Goal: Task Accomplishment & Management: Complete application form

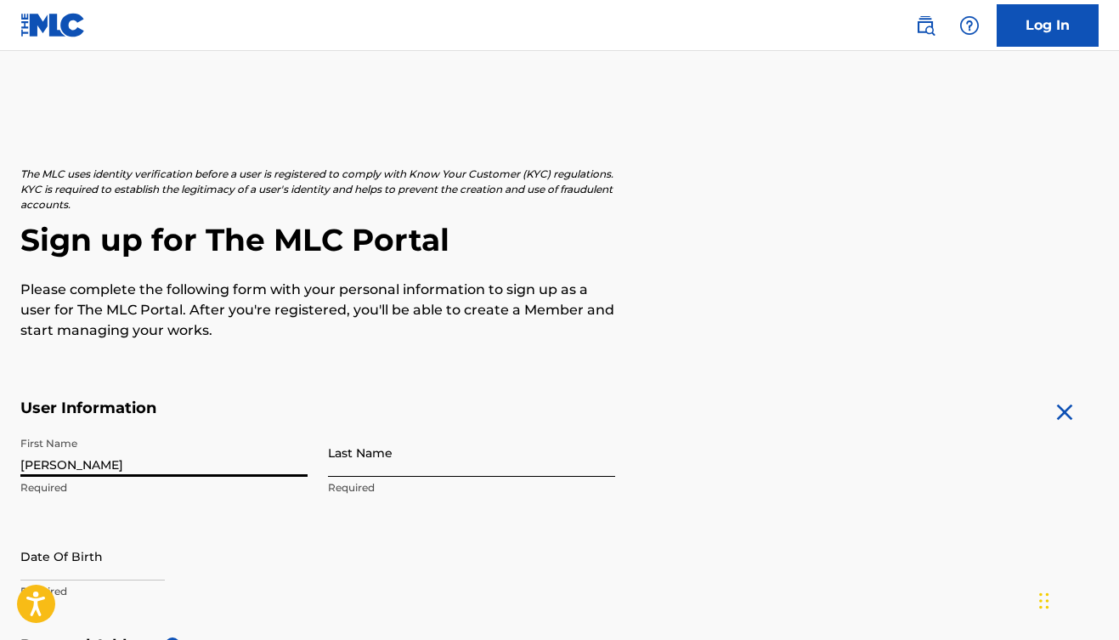
type input "[PERSON_NAME]"
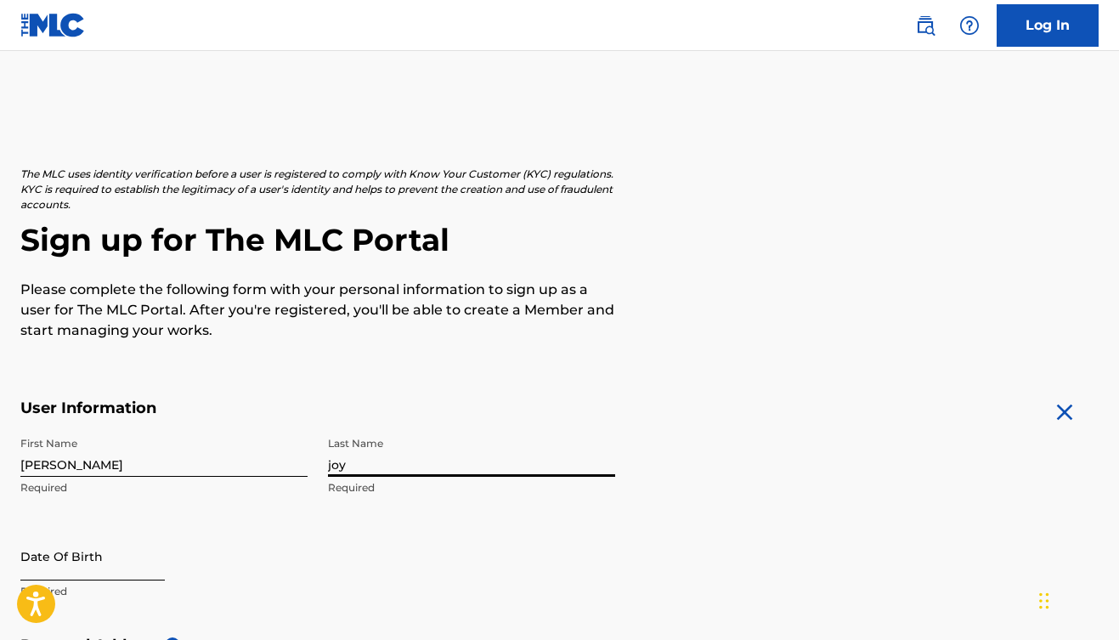
type input "joy"
select select "8"
select select "2025"
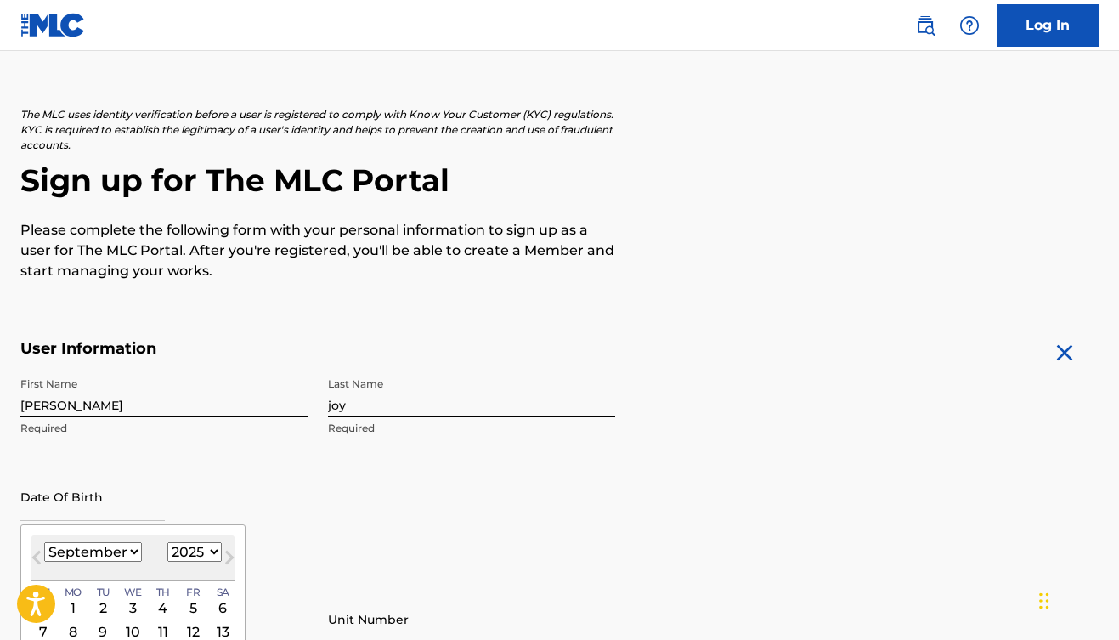
scroll to position [60, 0]
select select "1"
select select "1996"
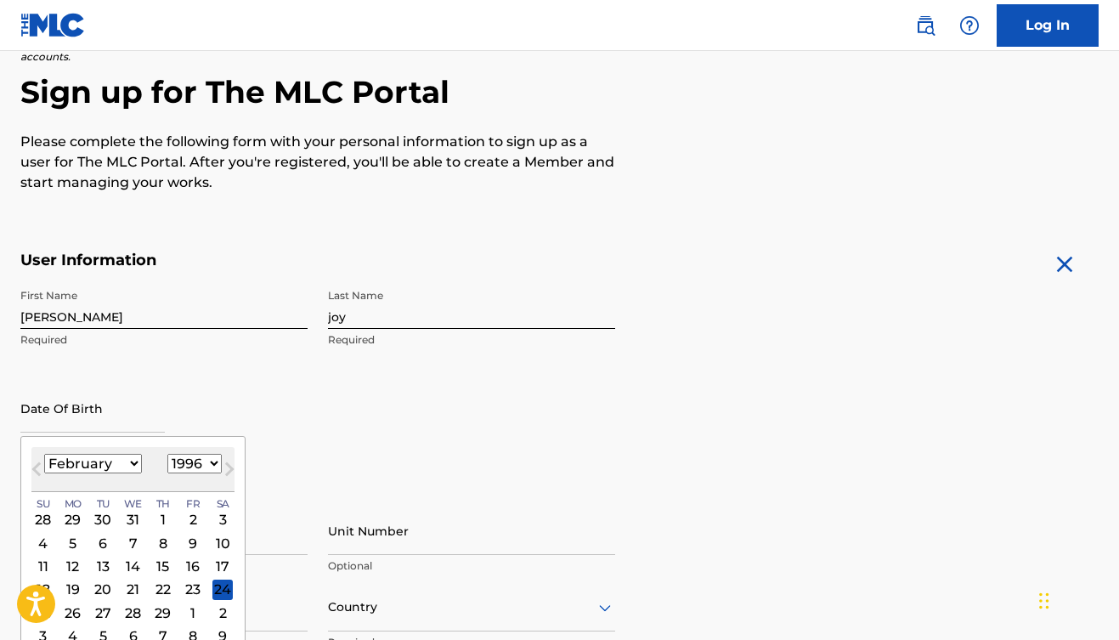
scroll to position [151, 0]
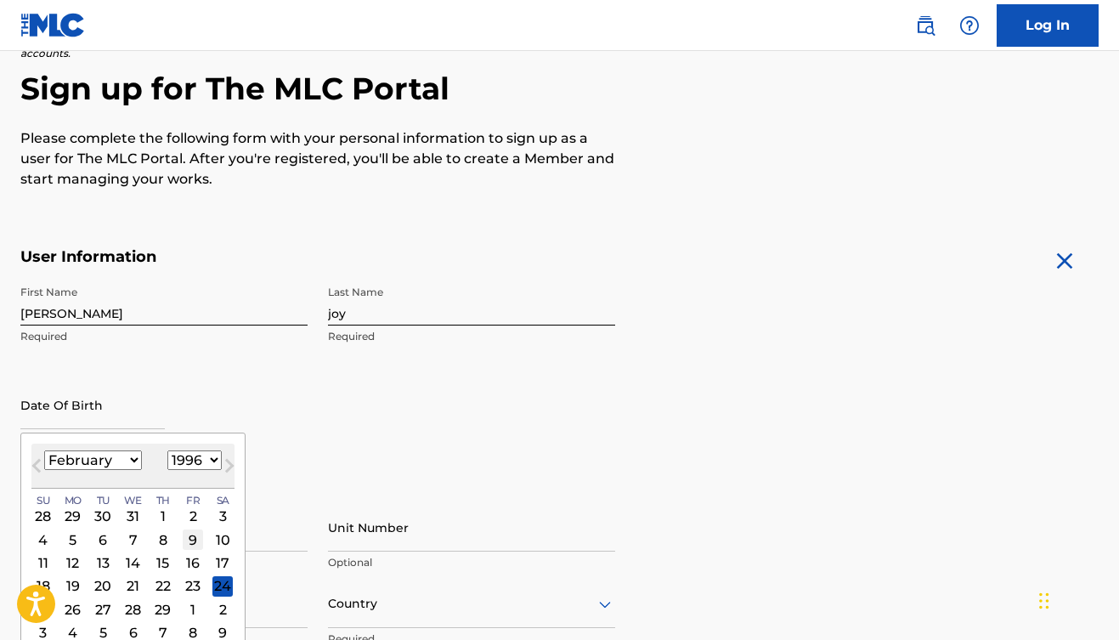
click at [184, 543] on div "9" at bounding box center [193, 540] width 20 height 20
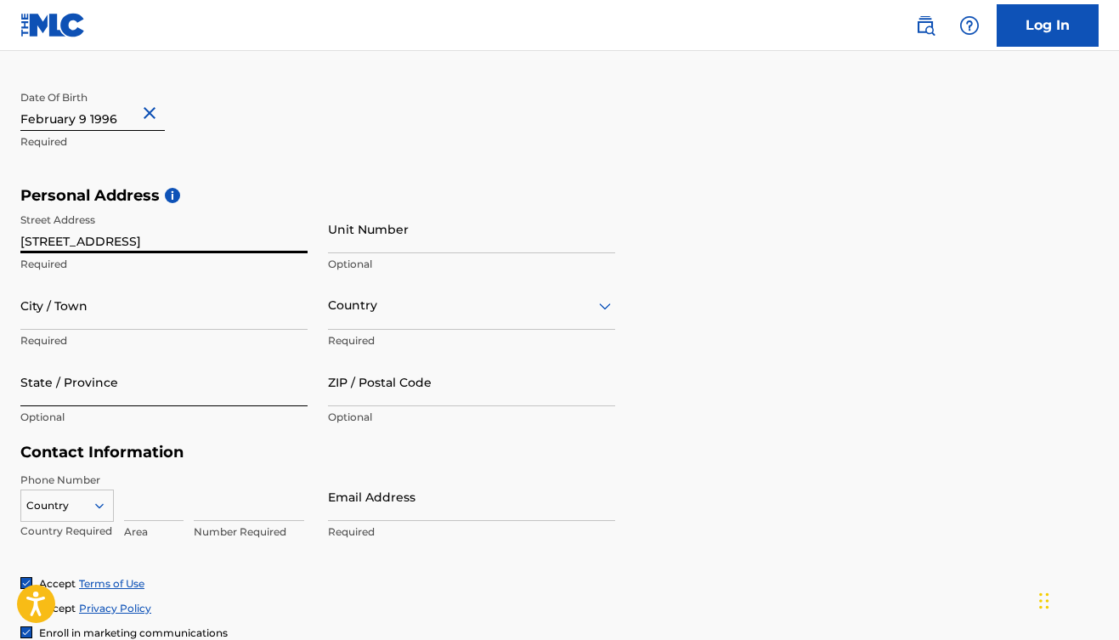
scroll to position [470, 0]
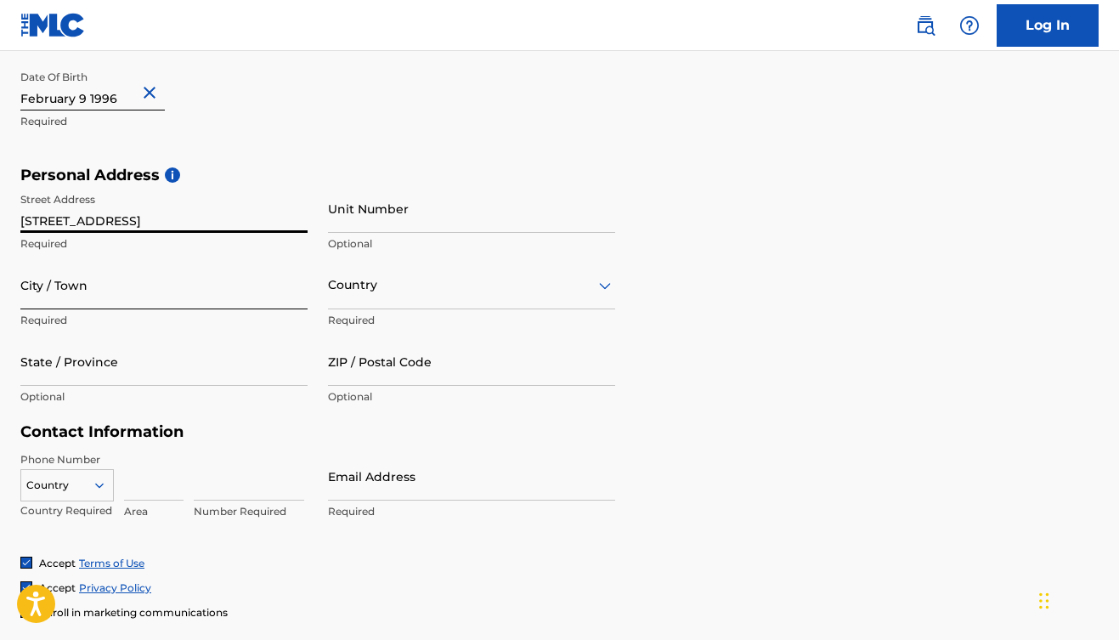
type input "[STREET_ADDRESS]"
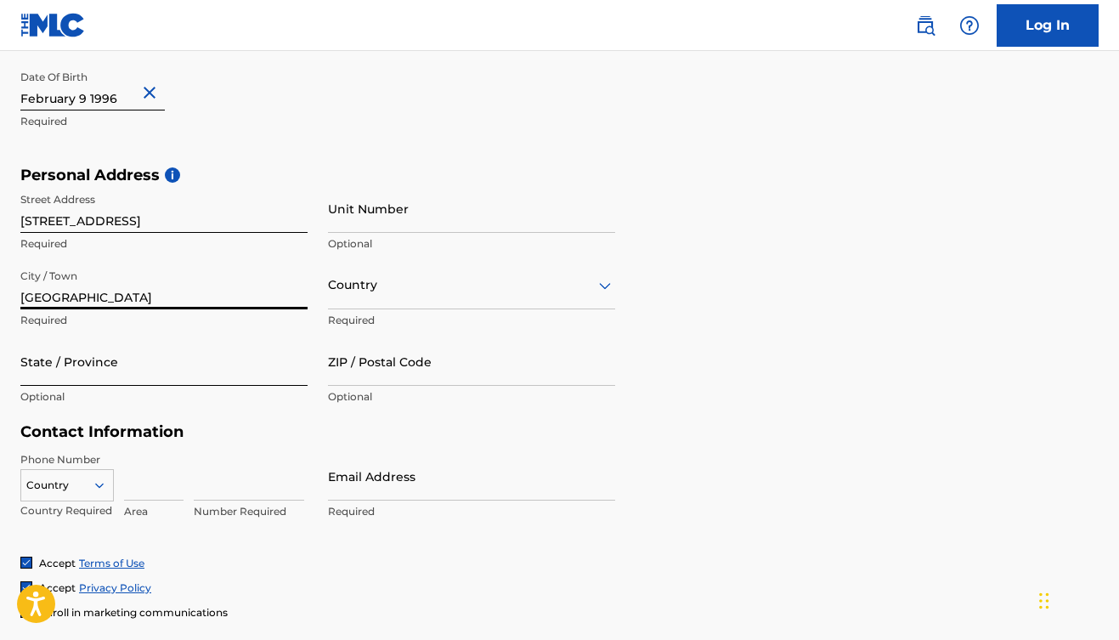
type input "[GEOGRAPHIC_DATA]"
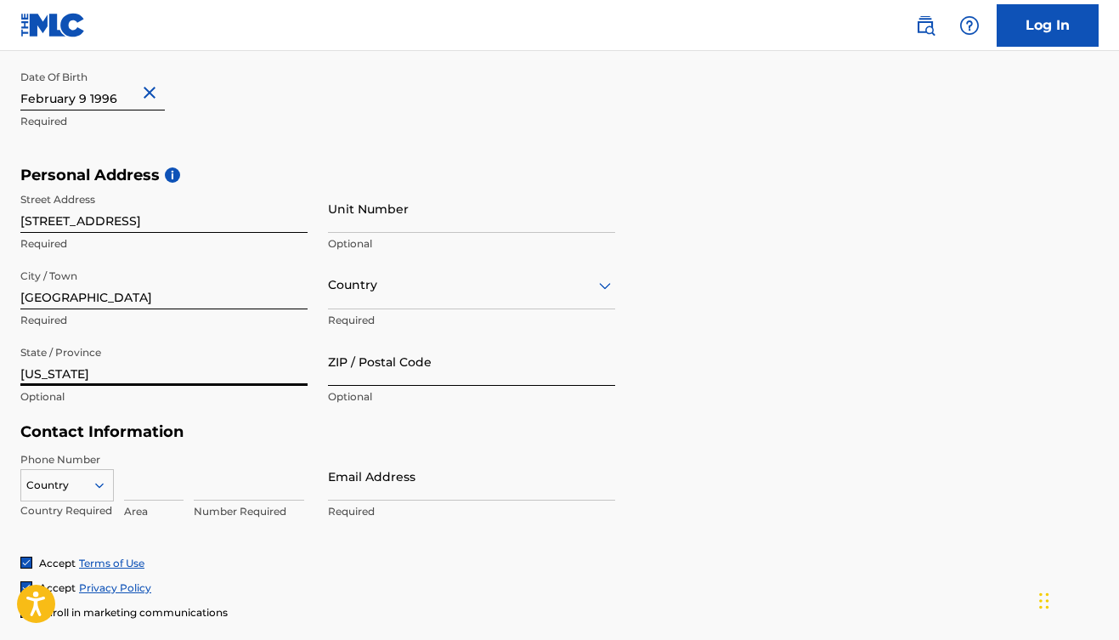
type input "[US_STATE]"
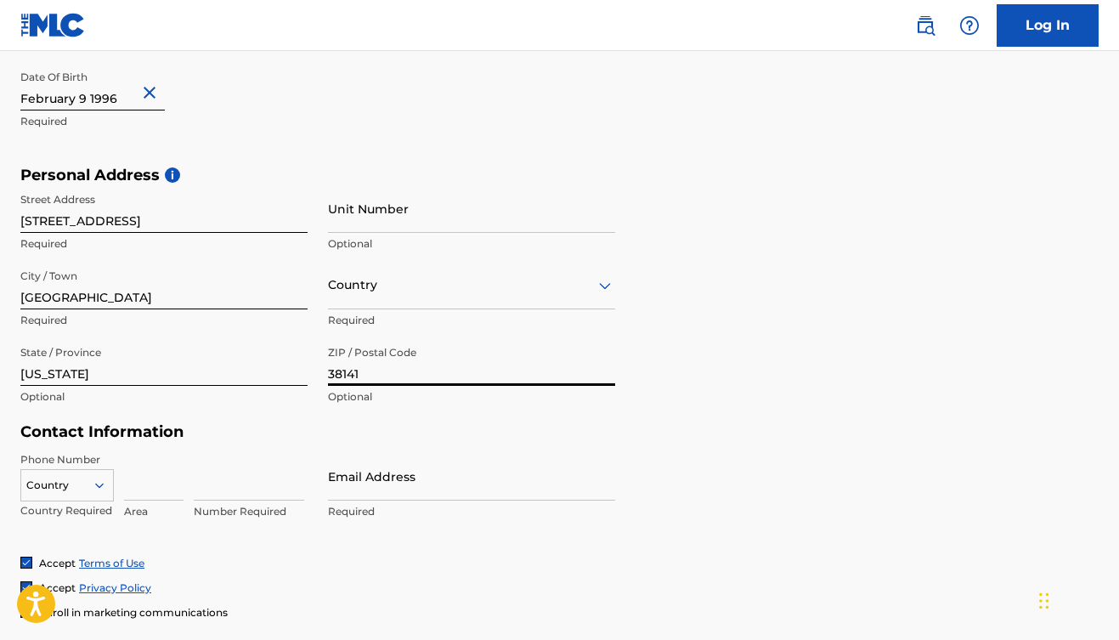
type input "38141"
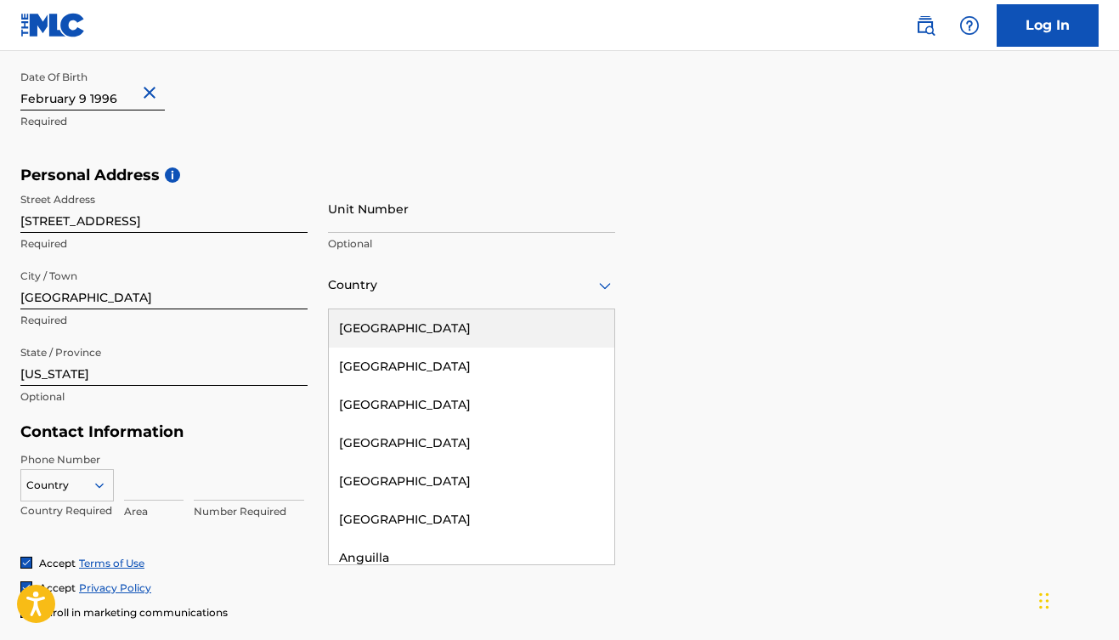
click at [595, 278] on icon at bounding box center [605, 285] width 20 height 20
click at [556, 324] on div "[GEOGRAPHIC_DATA]" at bounding box center [472, 328] width 286 height 38
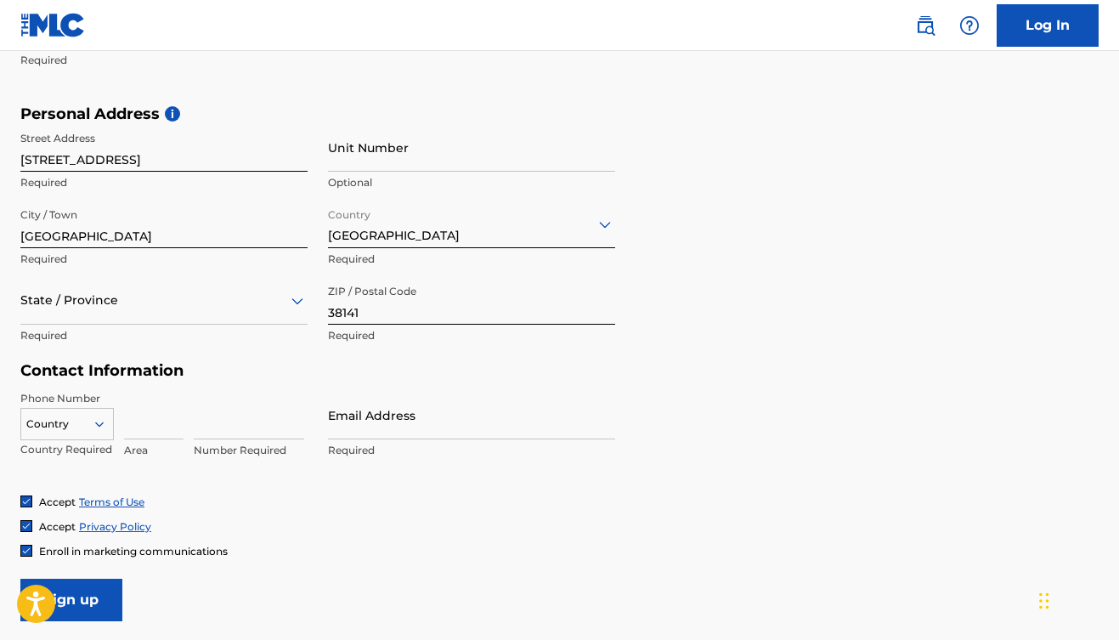
scroll to position [537, 0]
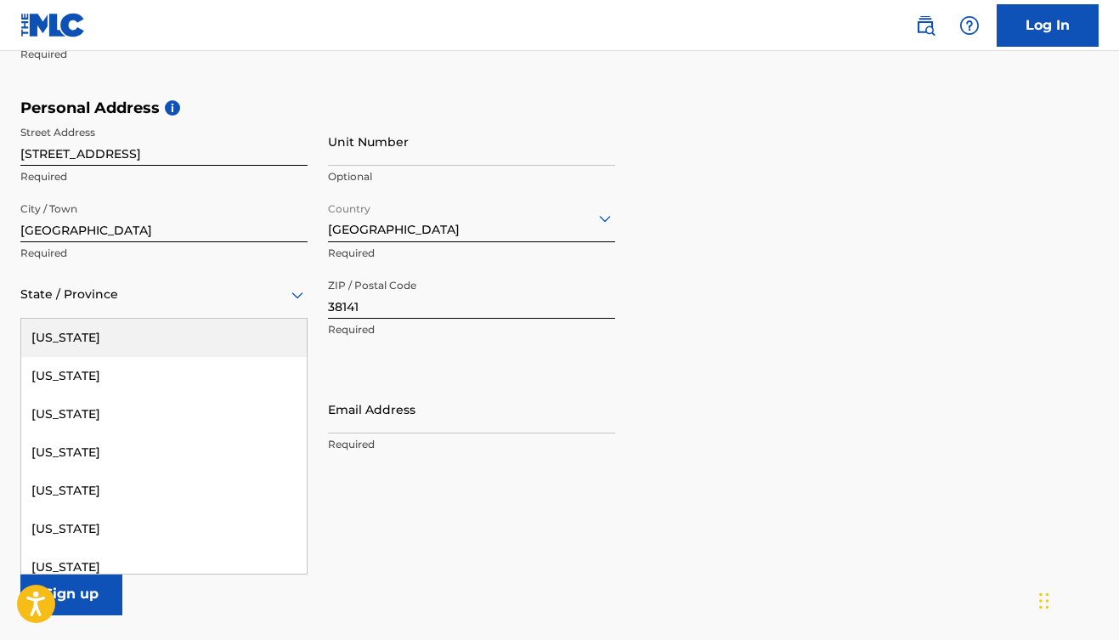
click at [295, 305] on div "State / Province" at bounding box center [163, 294] width 287 height 48
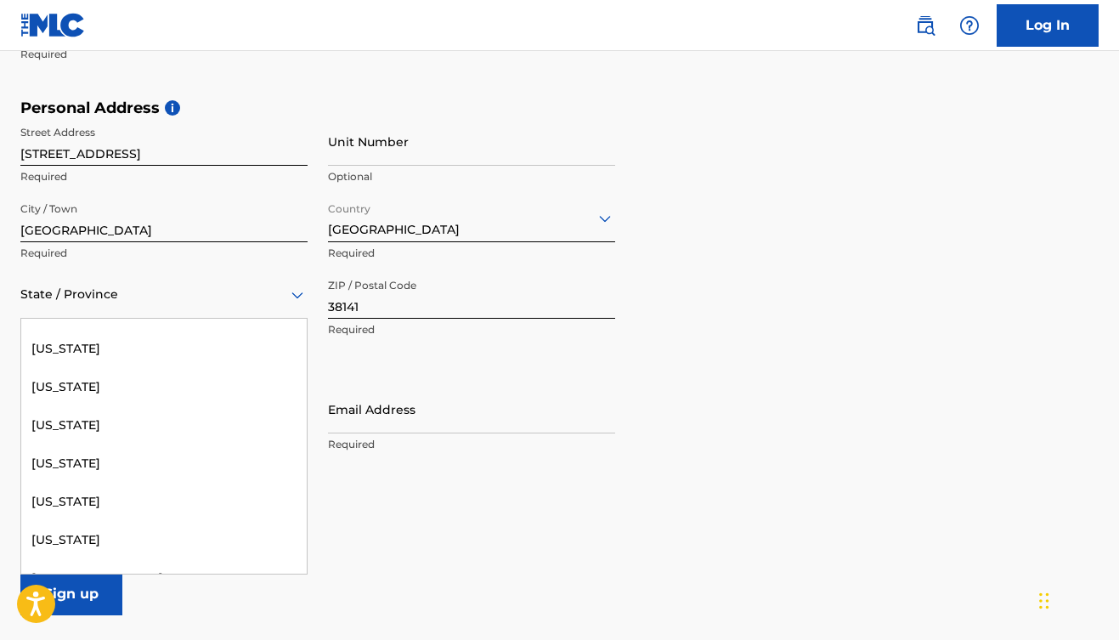
scroll to position [1691, 0]
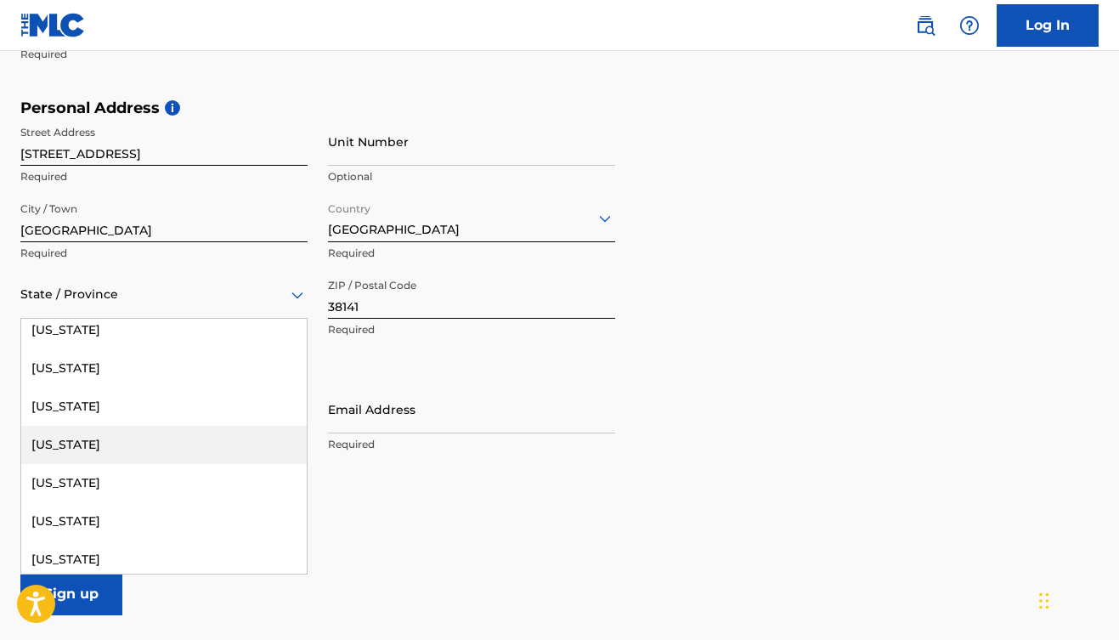
click at [182, 437] on div "[US_STATE]" at bounding box center [164, 445] width 286 height 38
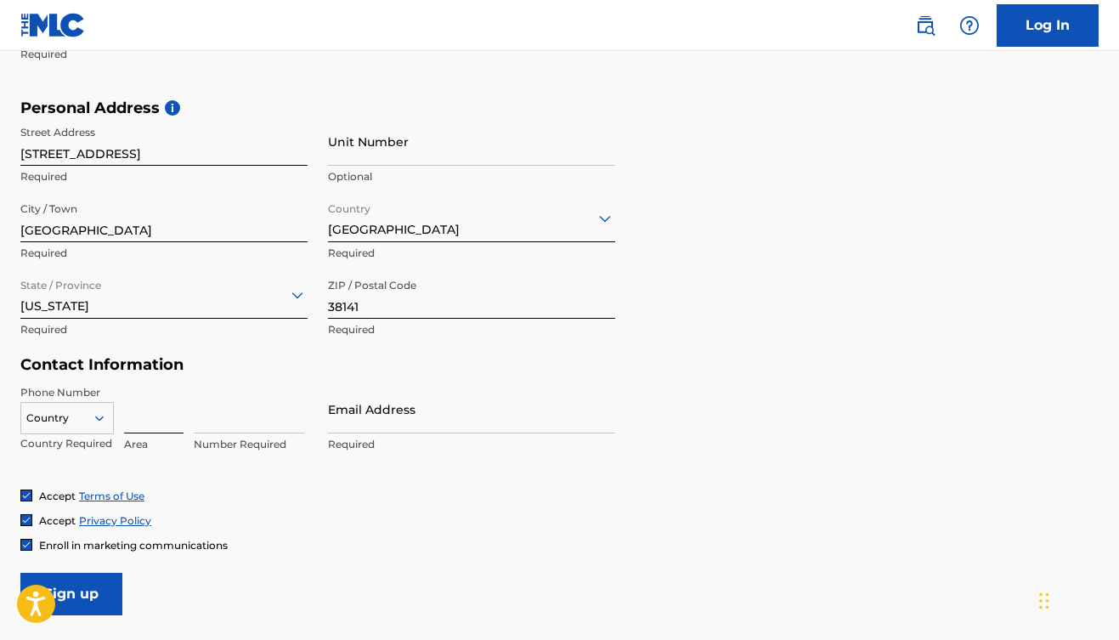
click at [142, 417] on input at bounding box center [153, 409] width 59 height 48
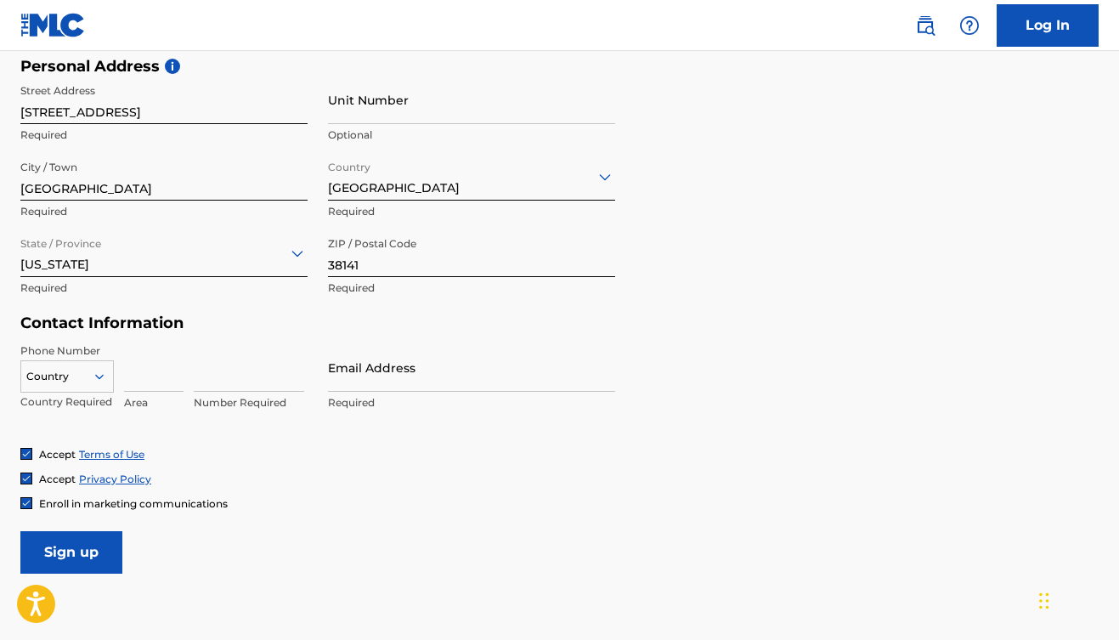
click at [94, 386] on div "Country" at bounding box center [66, 372] width 93 height 25
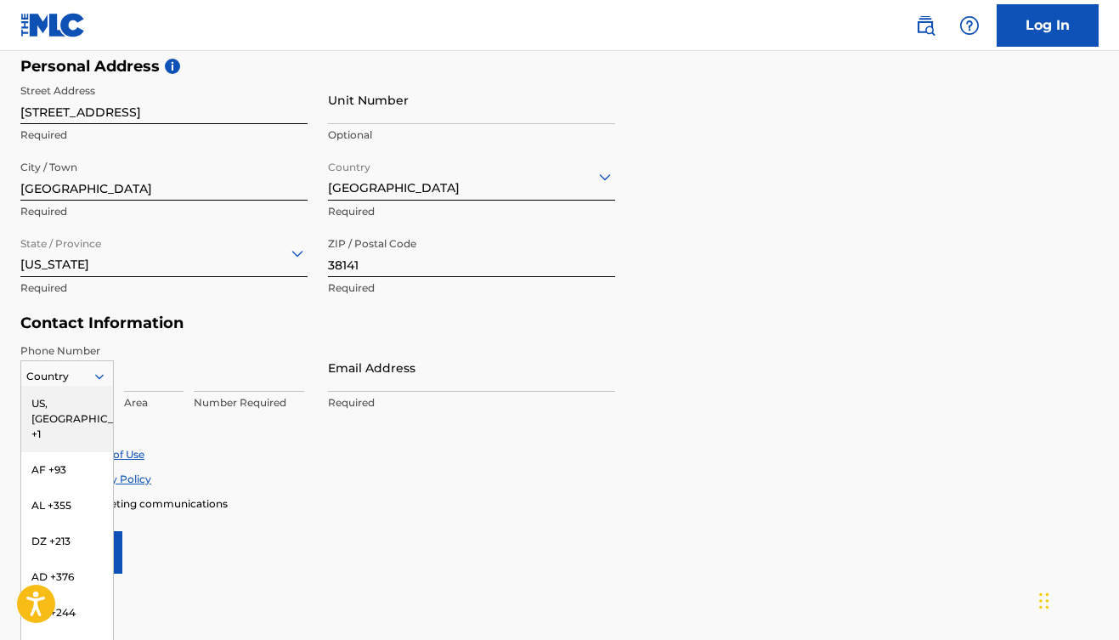
click at [79, 409] on div "US, [GEOGRAPHIC_DATA] +1" at bounding box center [67, 419] width 92 height 66
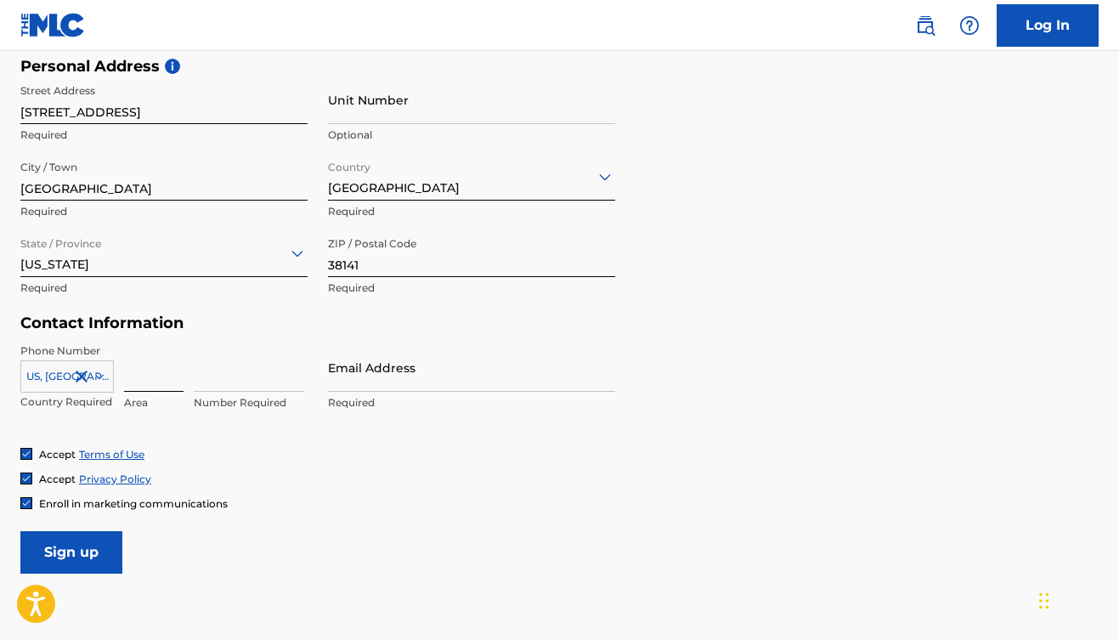
click at [147, 381] on input at bounding box center [153, 367] width 59 height 48
type input "901"
type input "6432943"
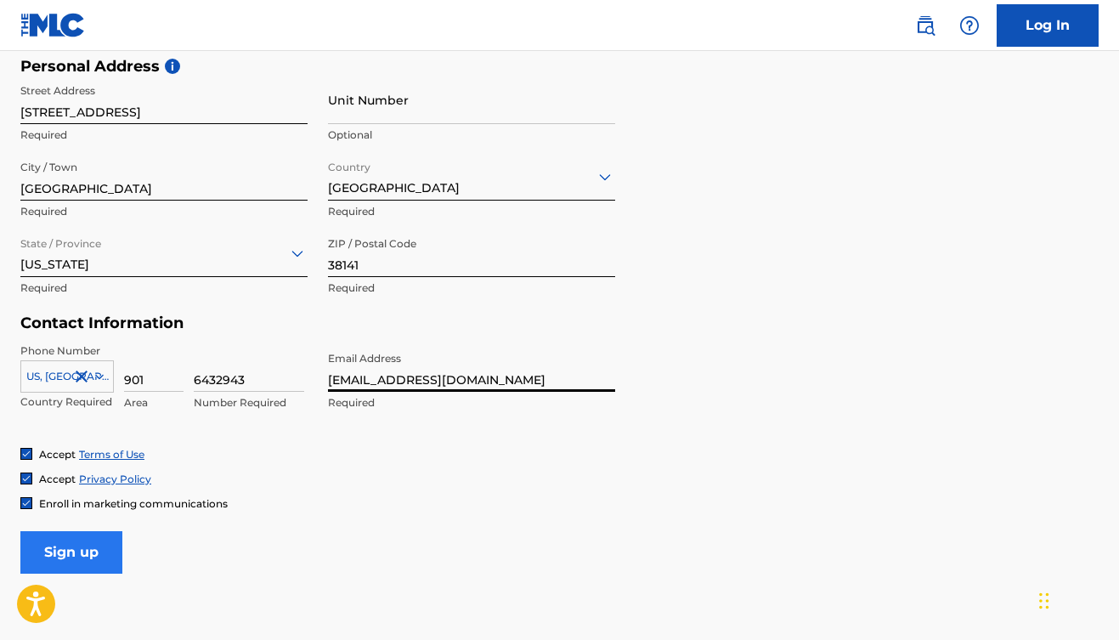
type input "[EMAIL_ADDRESS][DOMAIN_NAME]"
click at [89, 566] on input "Sign up" at bounding box center [71, 552] width 102 height 42
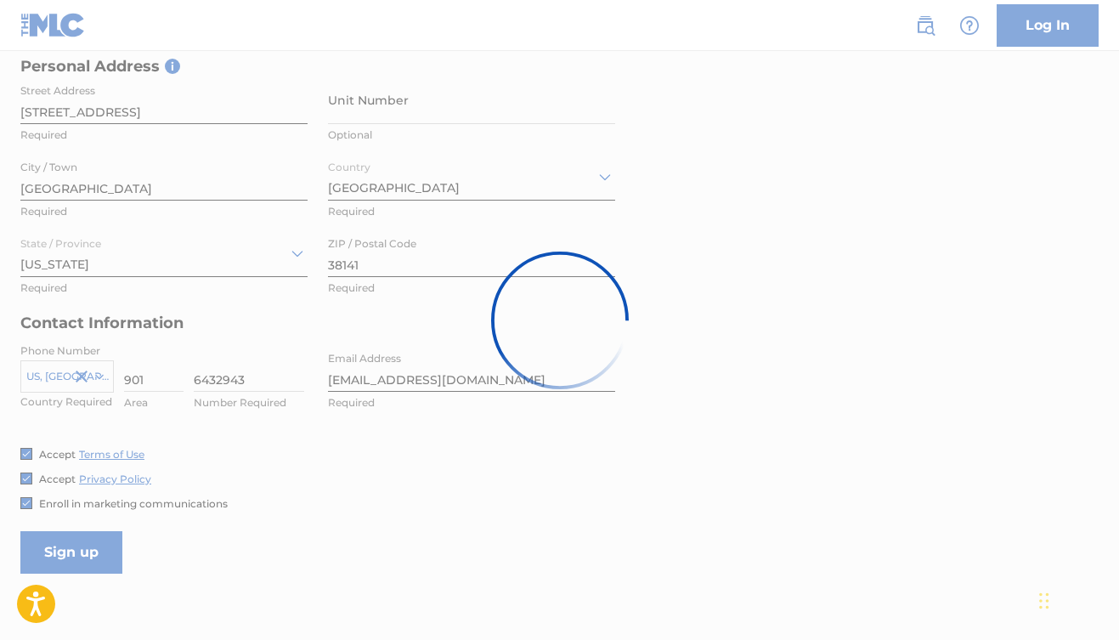
click at [27, 507] on div at bounding box center [559, 320] width 1119 height 640
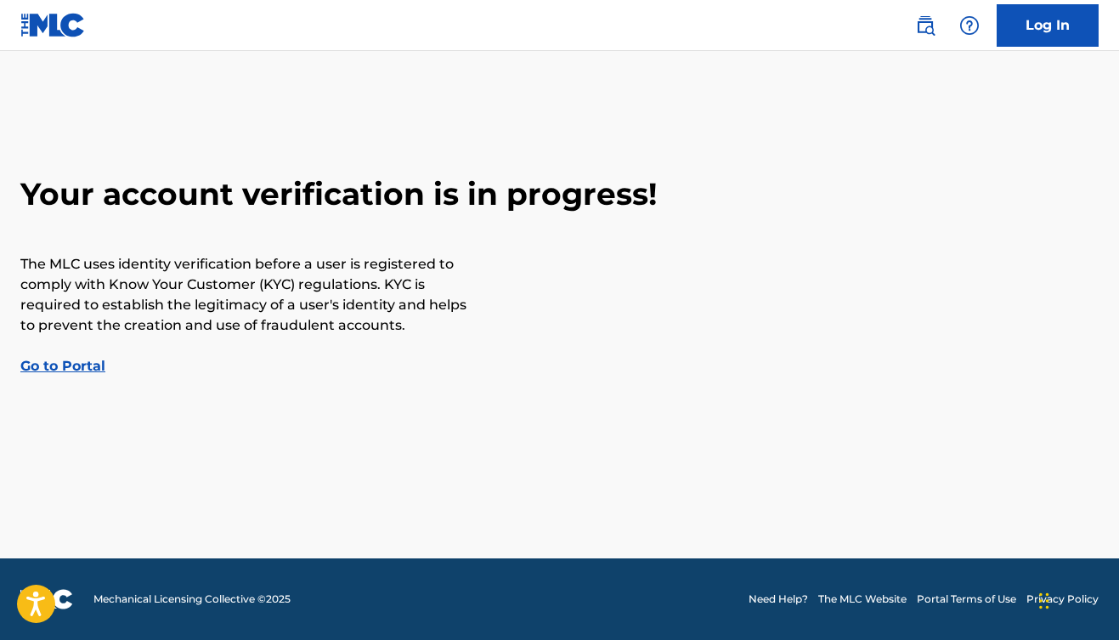
click at [82, 371] on link "Go to Portal" at bounding box center [62, 366] width 85 height 16
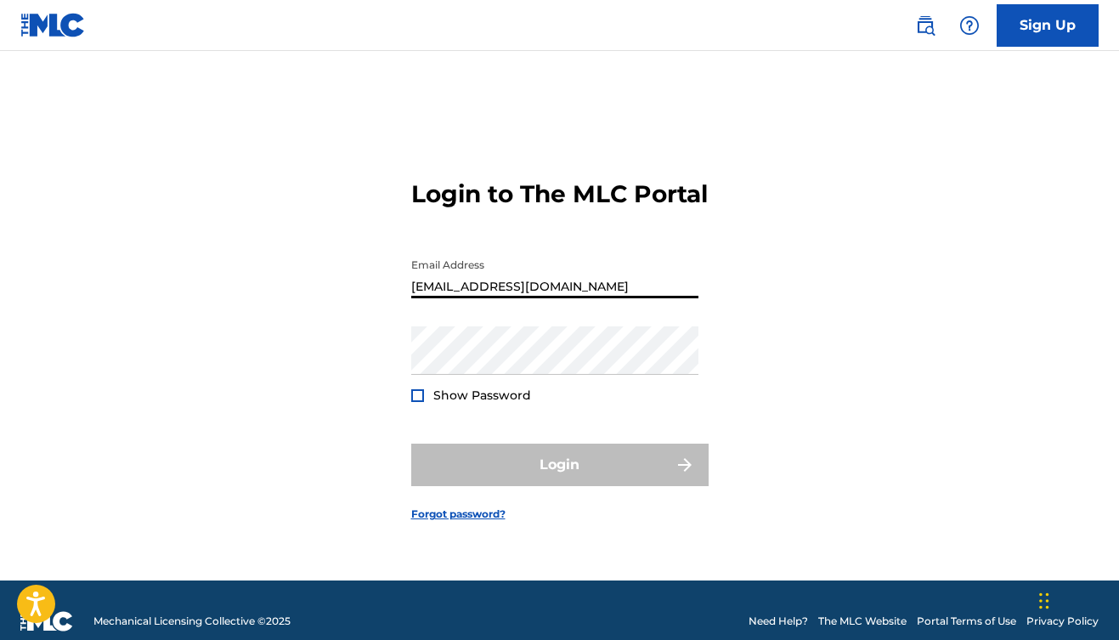
type input "[EMAIL_ADDRESS][DOMAIN_NAME]"
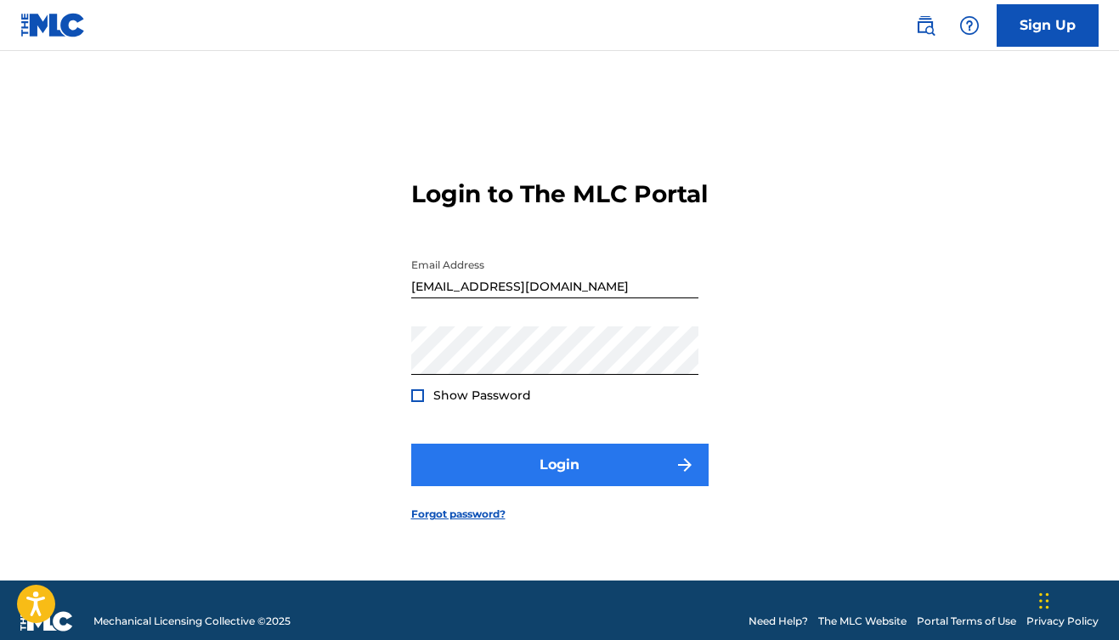
click at [484, 479] on button "Login" at bounding box center [559, 465] width 297 height 42
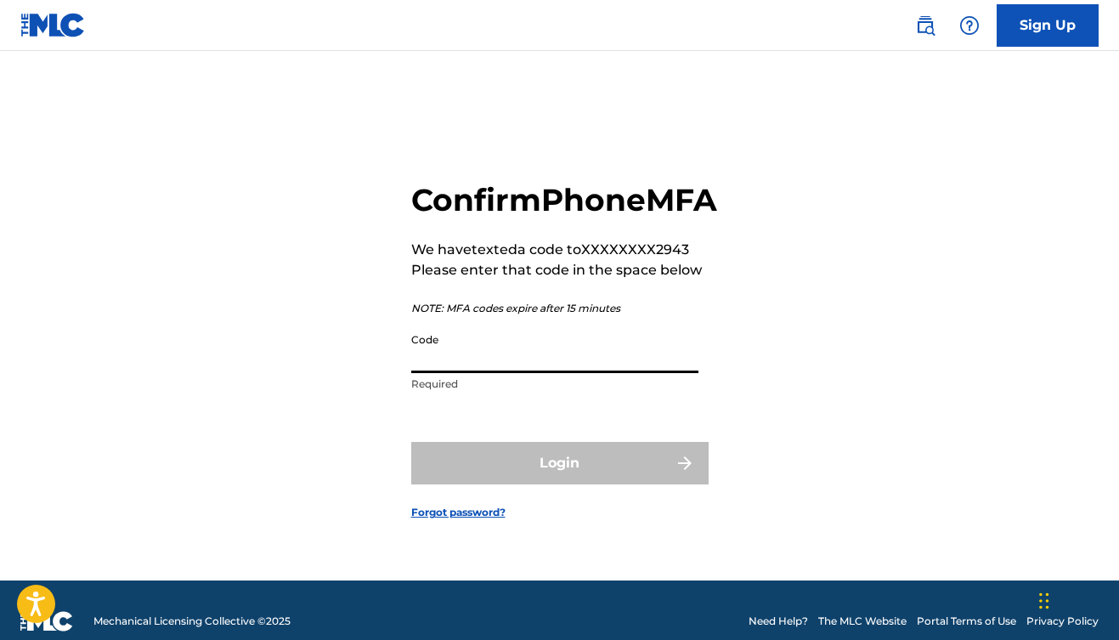
click at [467, 373] on input "Code" at bounding box center [554, 349] width 287 height 48
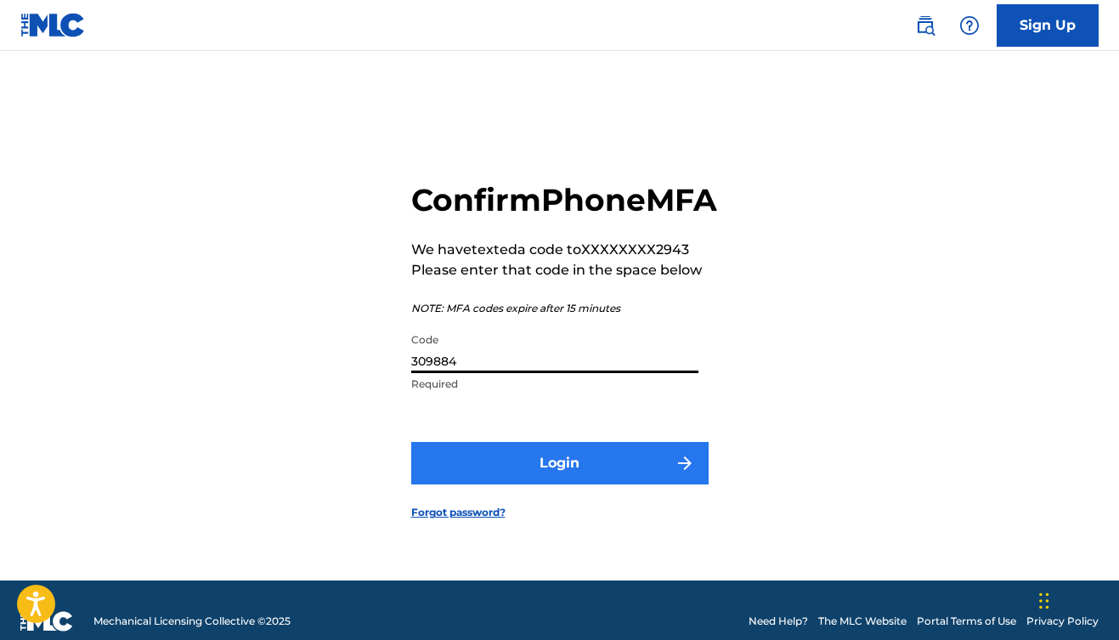
type input "309884"
click at [516, 478] on button "Login" at bounding box center [559, 463] width 297 height 42
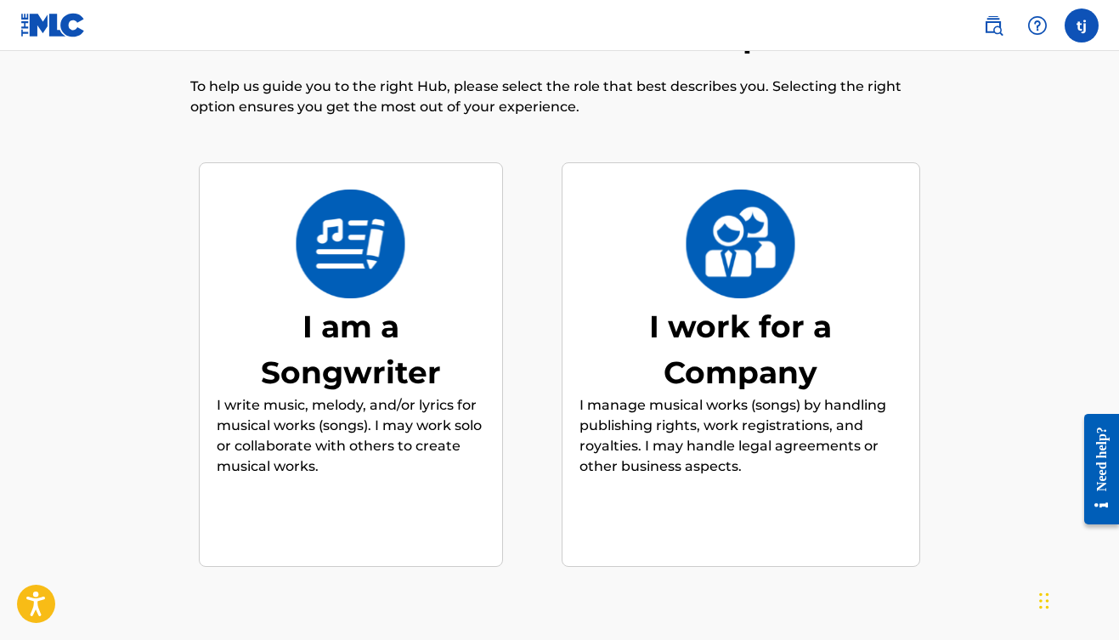
click at [423, 388] on div "I am a Songwriter" at bounding box center [351, 349] width 255 height 92
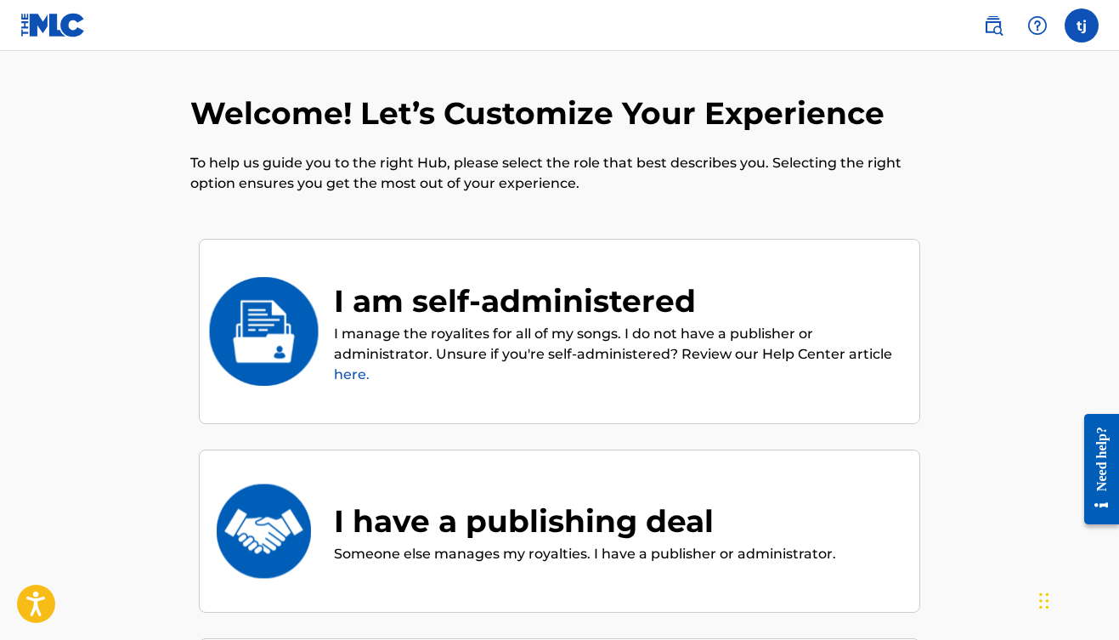
click at [294, 346] on img at bounding box center [263, 331] width 111 height 109
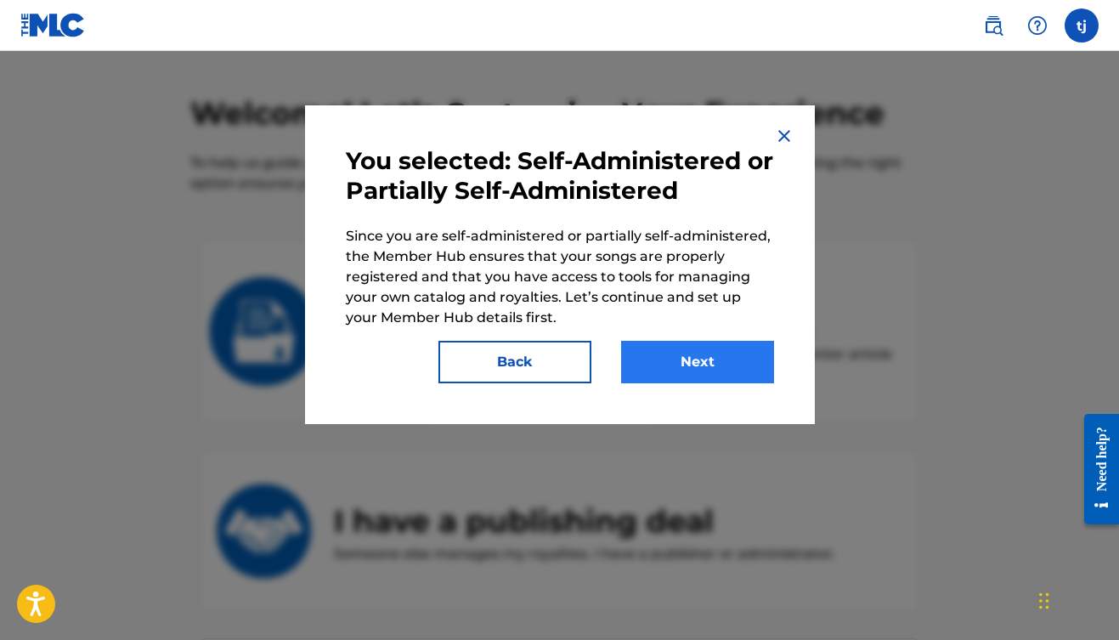
click at [700, 360] on button "Next" at bounding box center [697, 362] width 153 height 42
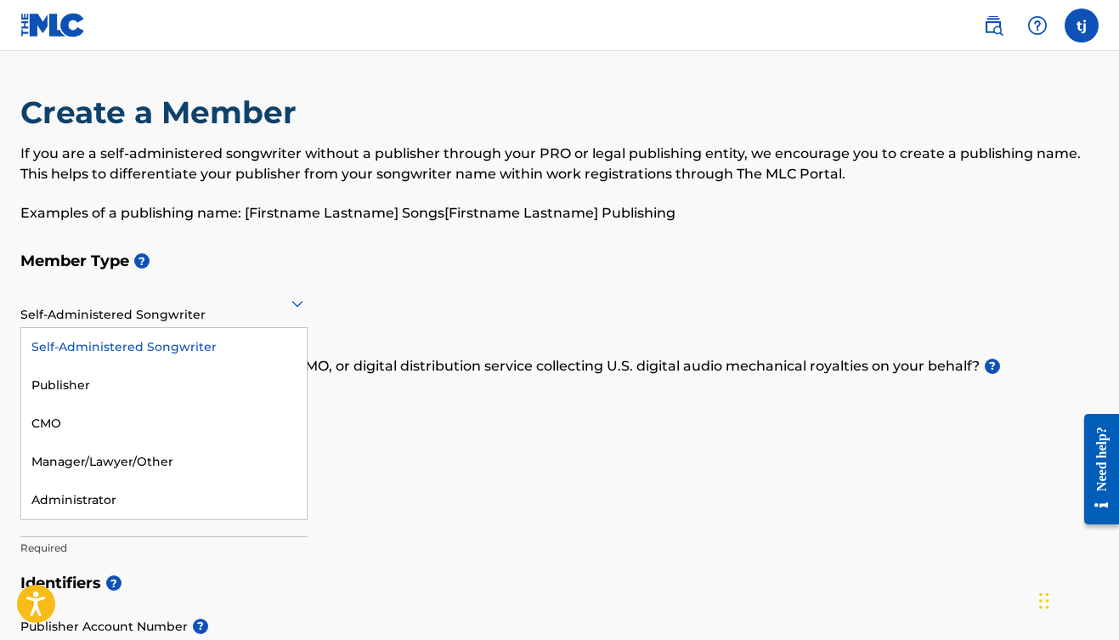
click at [287, 309] on icon at bounding box center [297, 303] width 20 height 20
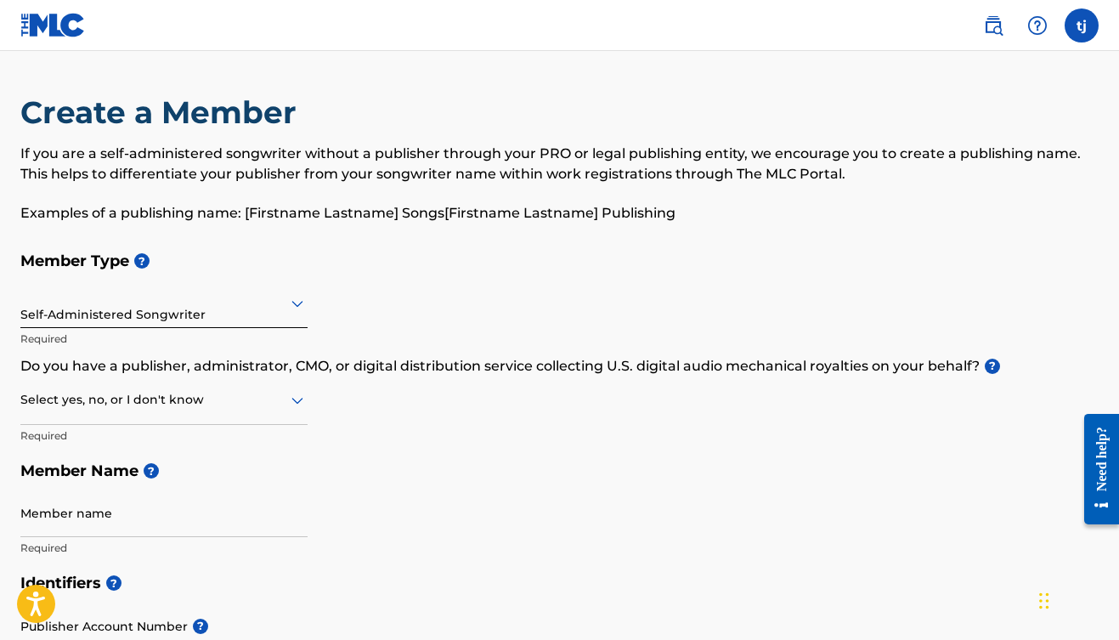
click at [286, 310] on div at bounding box center [163, 302] width 287 height 21
click at [294, 405] on icon at bounding box center [297, 400] width 20 height 20
click at [352, 407] on div "Member Type ? Self-Administered Songwriter Required Do you have a publisher, ad…" at bounding box center [559, 404] width 1079 height 322
click at [295, 405] on icon at bounding box center [297, 400] width 20 height 20
click at [222, 483] on div "No" at bounding box center [164, 482] width 286 height 38
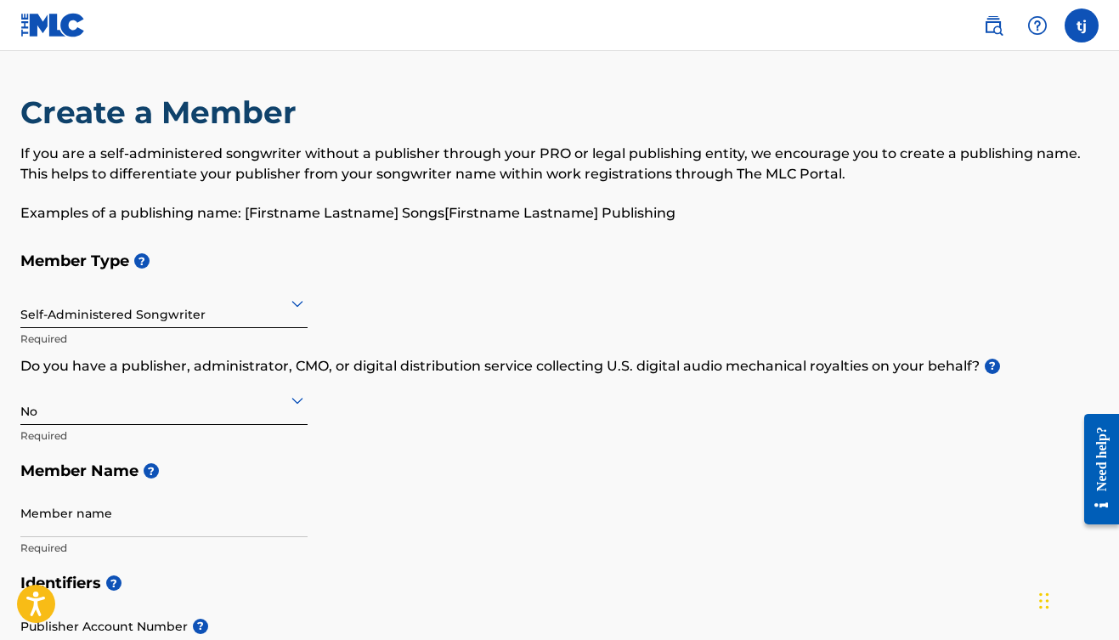
click at [293, 311] on icon at bounding box center [297, 303] width 20 height 20
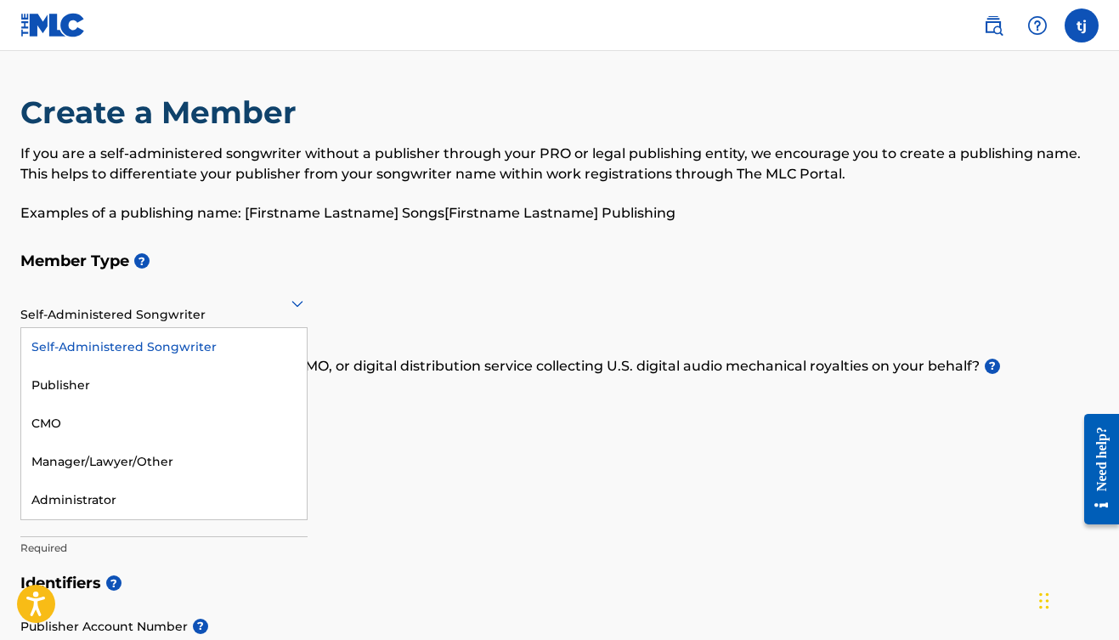
click at [212, 354] on div "Self-Administered Songwriter" at bounding box center [164, 347] width 286 height 38
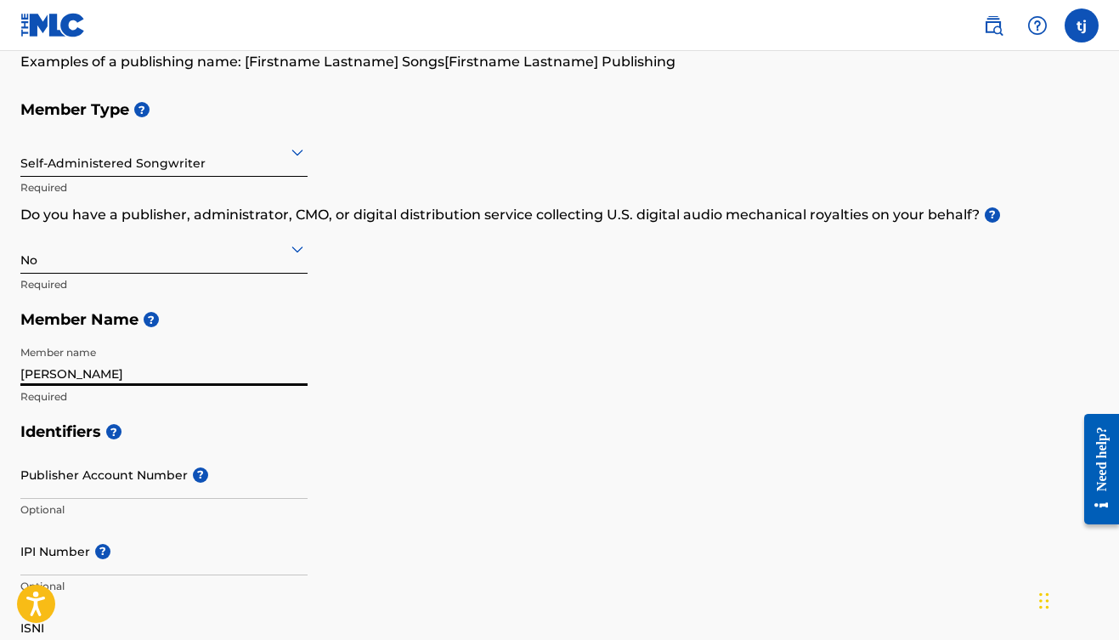
scroll to position [173, 0]
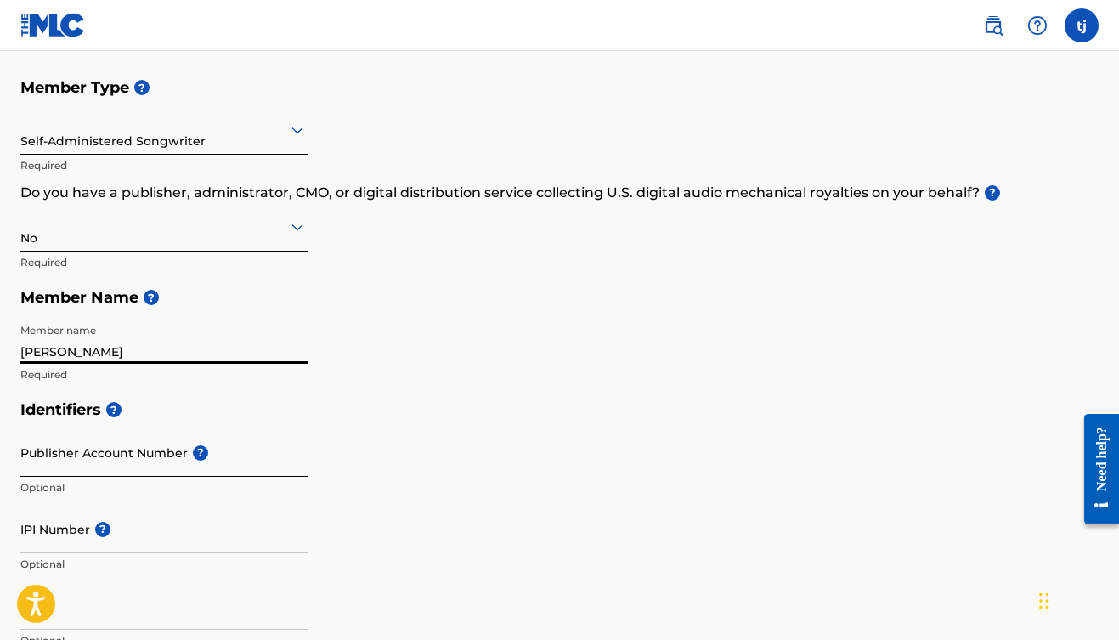
type input "[PERSON_NAME]"
click at [178, 454] on input "Publisher Account Number ?" at bounding box center [163, 452] width 287 height 48
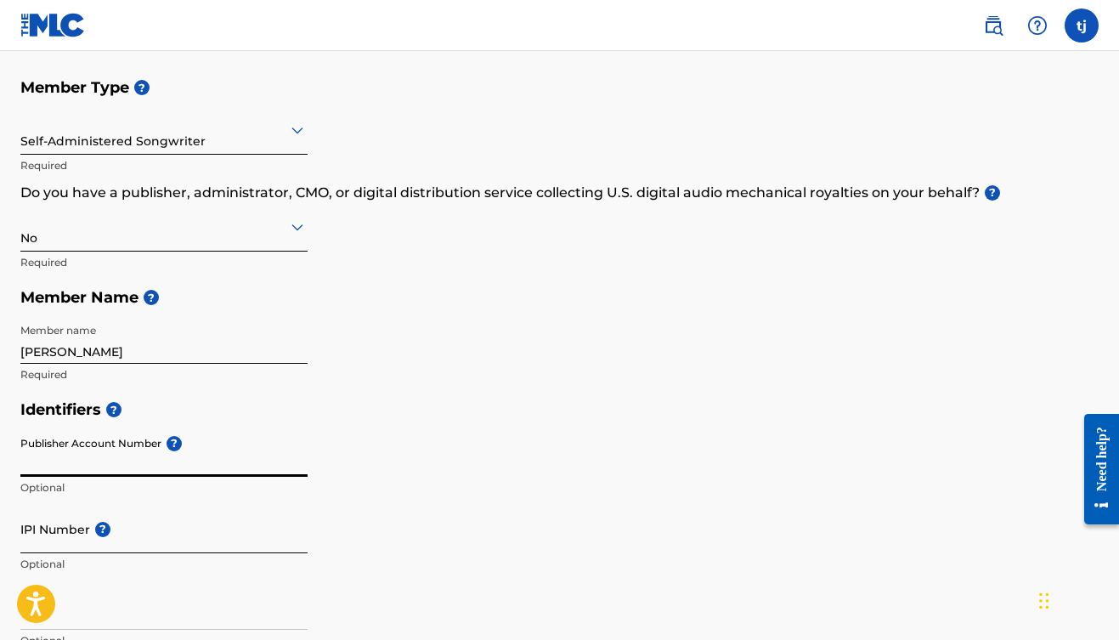
click at [152, 535] on input "IPI Number ?" at bounding box center [163, 529] width 287 height 48
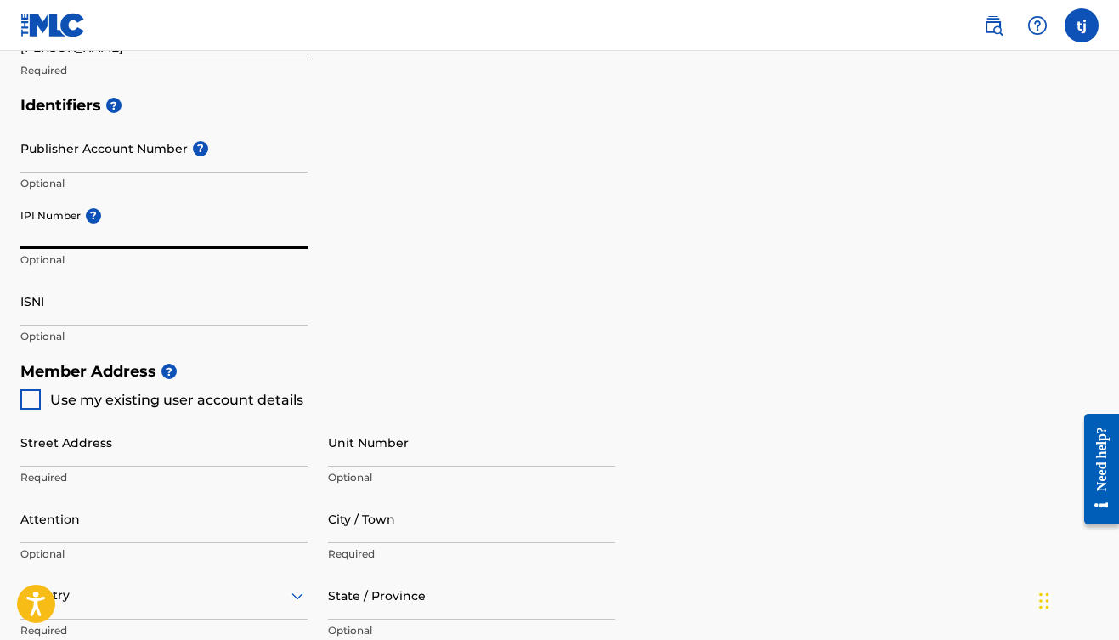
scroll to position [479, 0]
click at [30, 403] on div at bounding box center [30, 398] width 20 height 20
type input "[STREET_ADDRESS]"
type input "[GEOGRAPHIC_DATA]"
type input "38141"
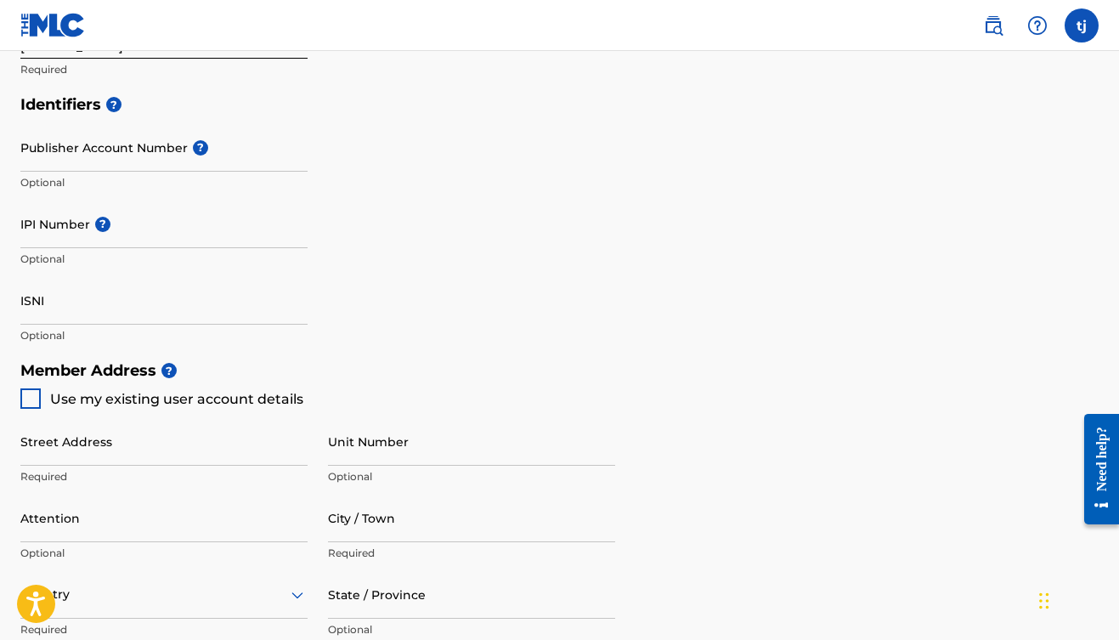
type input "901"
type input "6432943"
type input "[EMAIL_ADDRESS][DOMAIN_NAME]"
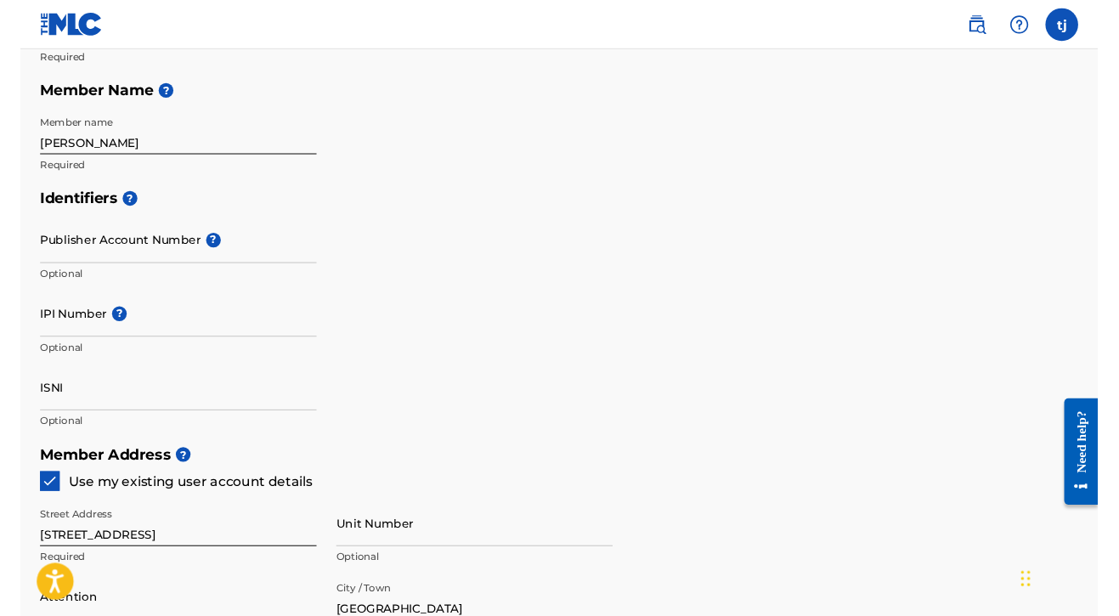
scroll to position [371, 0]
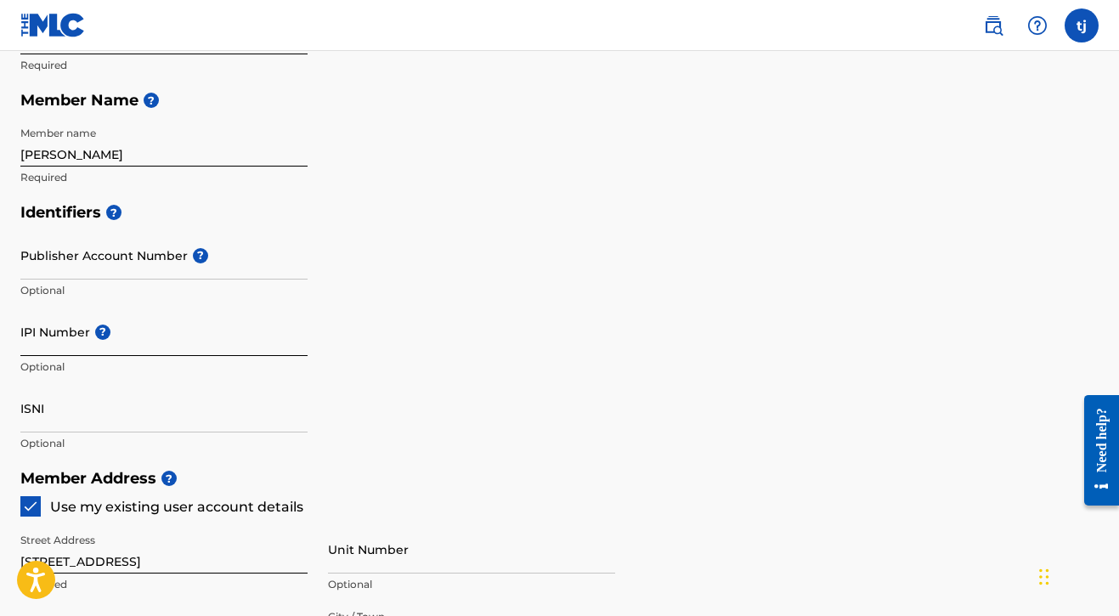
click at [125, 338] on input "IPI Number ?" at bounding box center [163, 332] width 287 height 48
paste input "01122230036"
type input "01122230036"
click at [704, 2] on nav "tj tj [PERSON_NAME] [EMAIL_ADDRESS][DOMAIN_NAME] Notification Preferences Profi…" at bounding box center [559, 25] width 1119 height 51
click at [133, 252] on input "Publisher Account Number ?" at bounding box center [163, 255] width 287 height 48
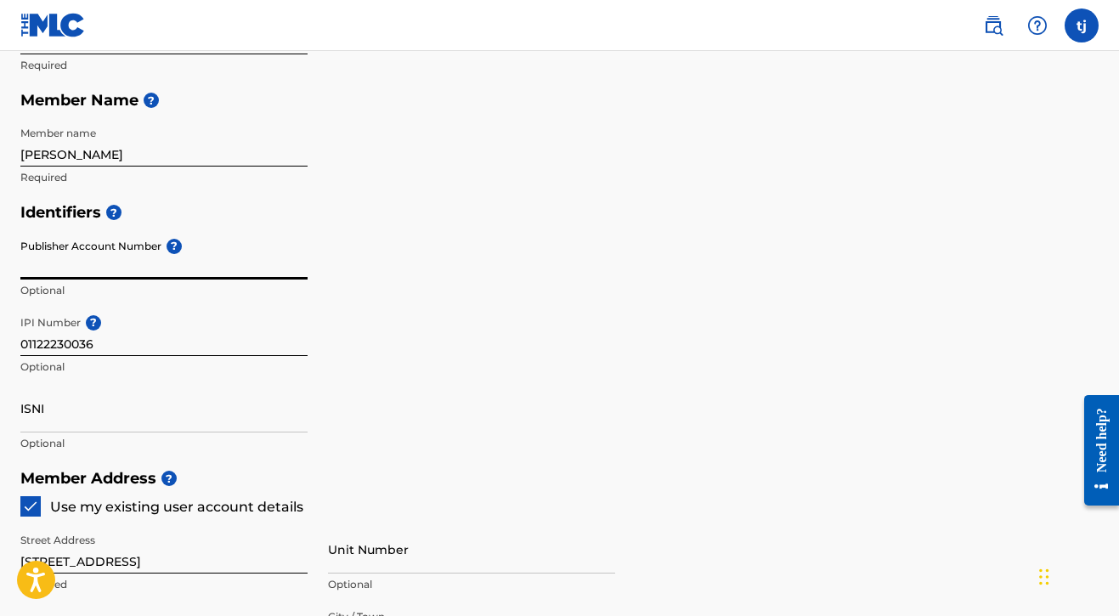
paste input "551009266"
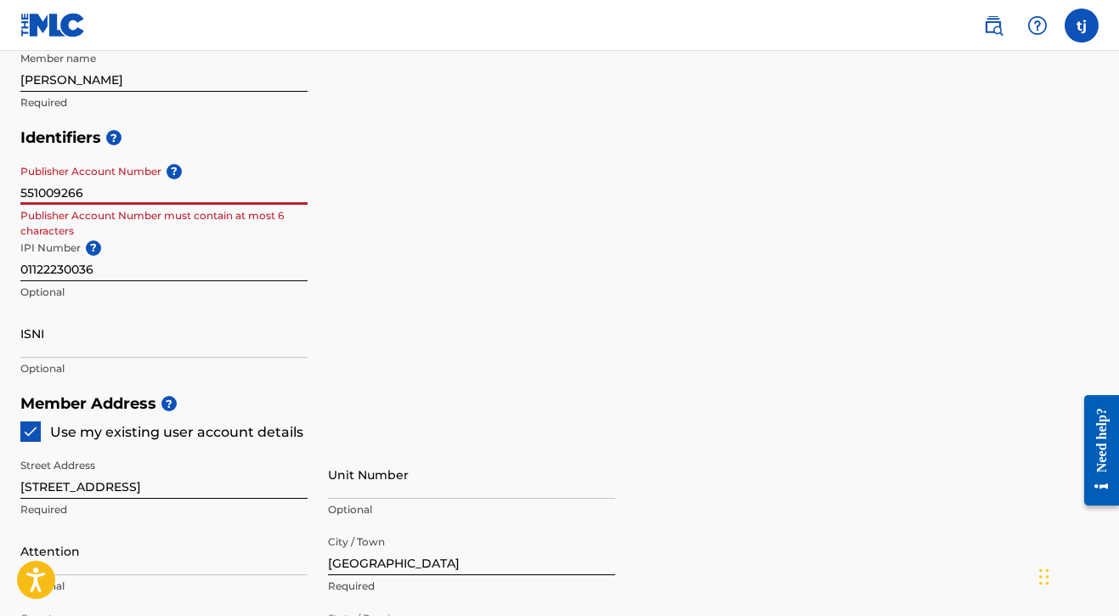
scroll to position [444, 0]
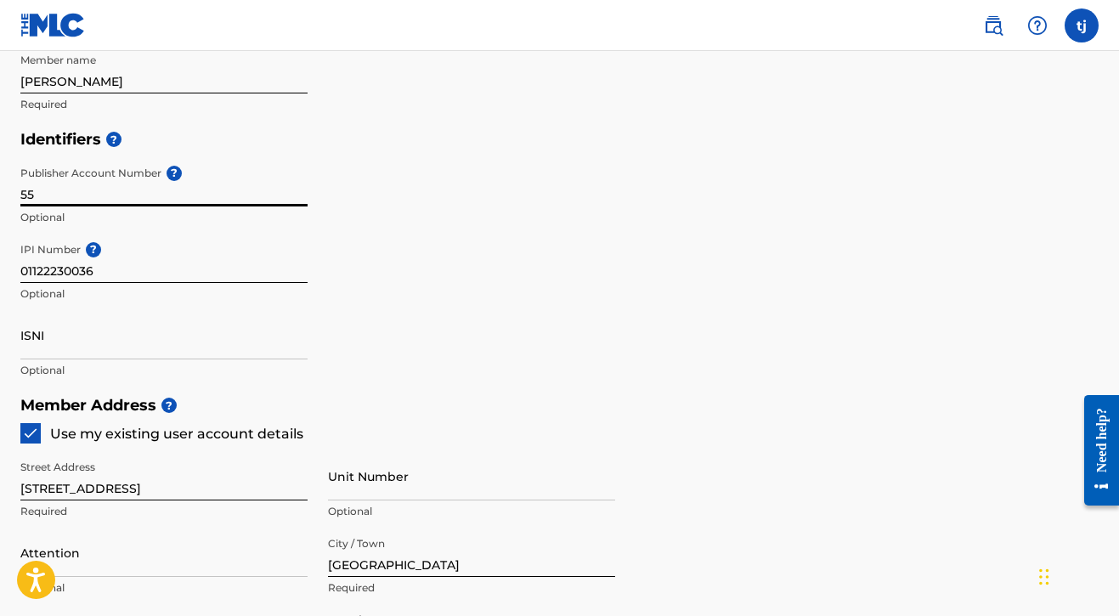
type input "5"
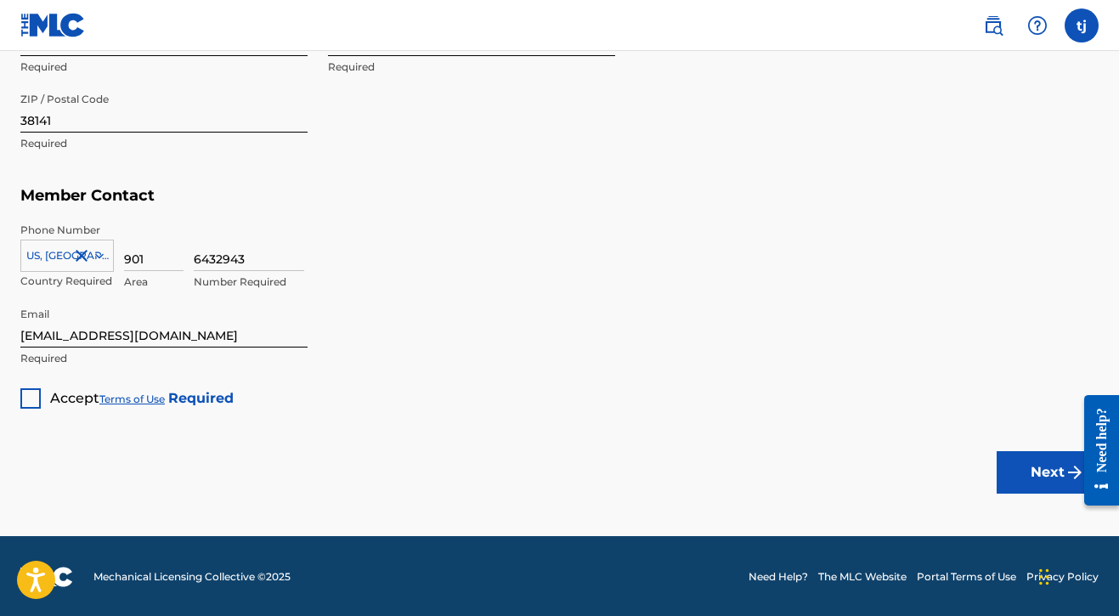
scroll to position [1040, 0]
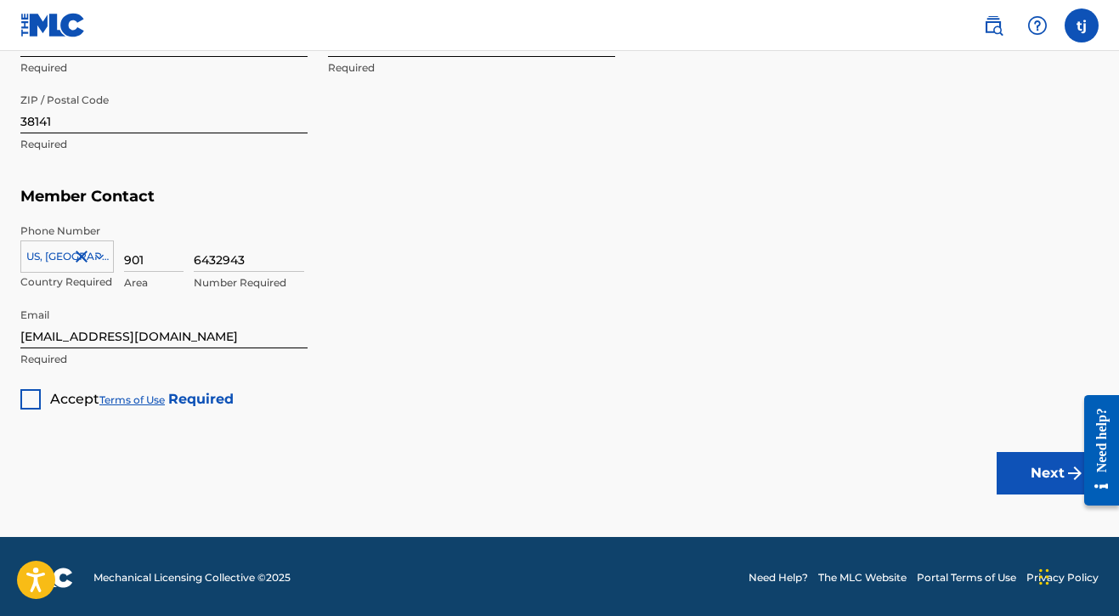
click at [37, 400] on div at bounding box center [30, 399] width 20 height 20
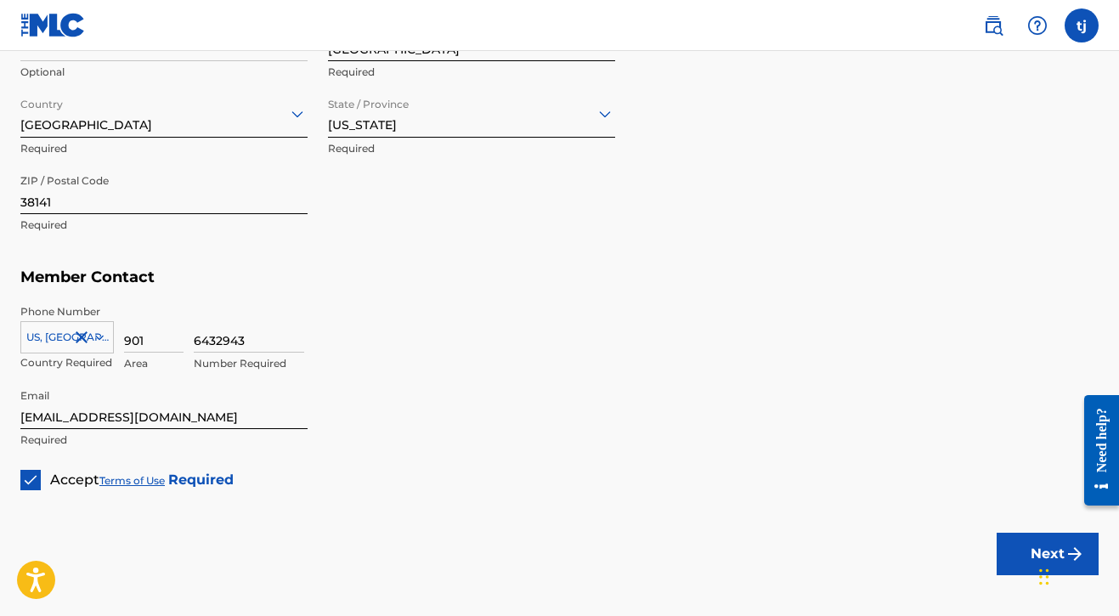
scroll to position [963, 0]
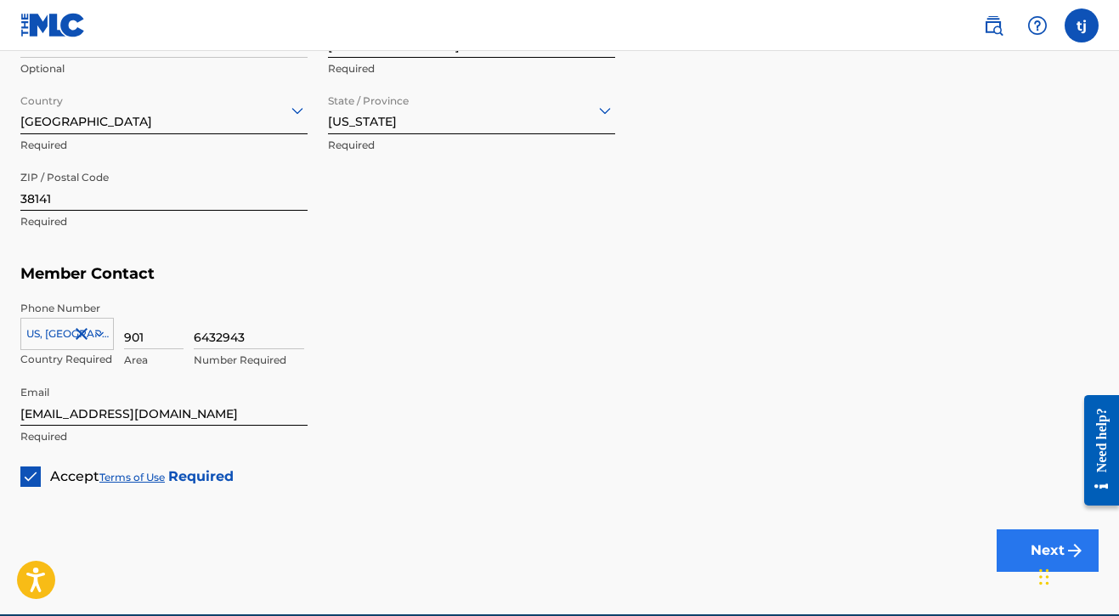
click at [1026, 545] on button "Next" at bounding box center [1048, 551] width 102 height 42
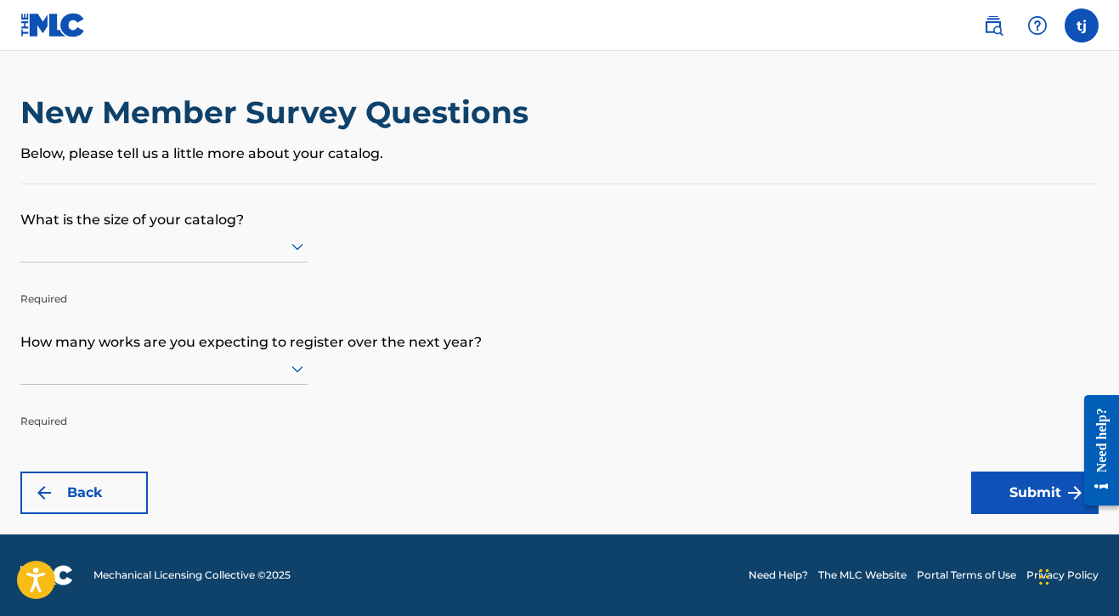
click at [294, 257] on icon at bounding box center [297, 246] width 20 height 20
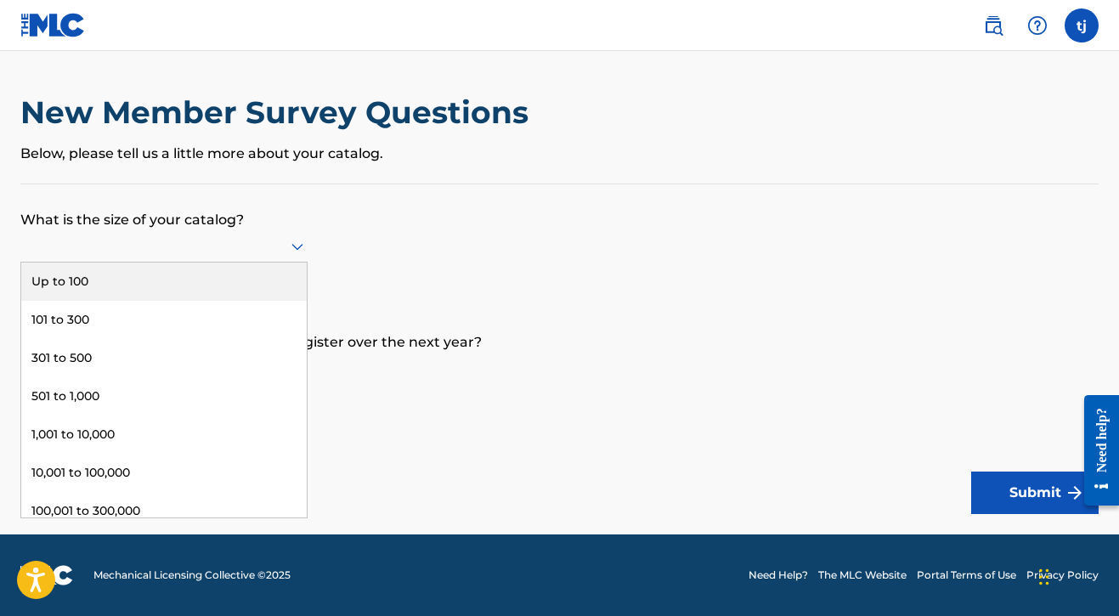
click at [268, 291] on div "Up to 100" at bounding box center [164, 282] width 286 height 38
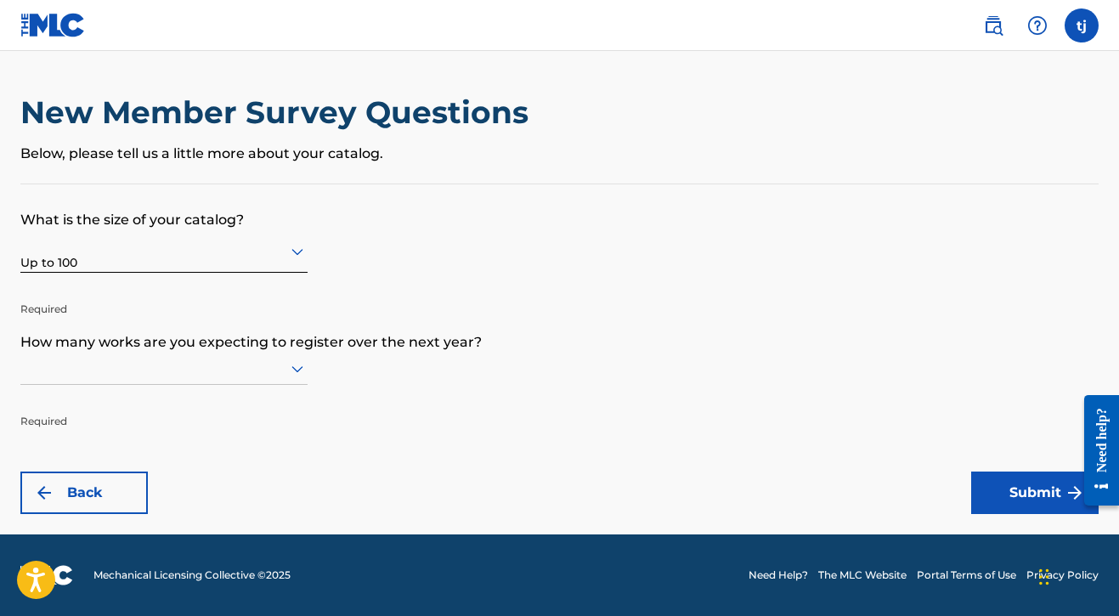
scroll to position [1, 0]
click at [287, 379] on icon at bounding box center [297, 369] width 20 height 20
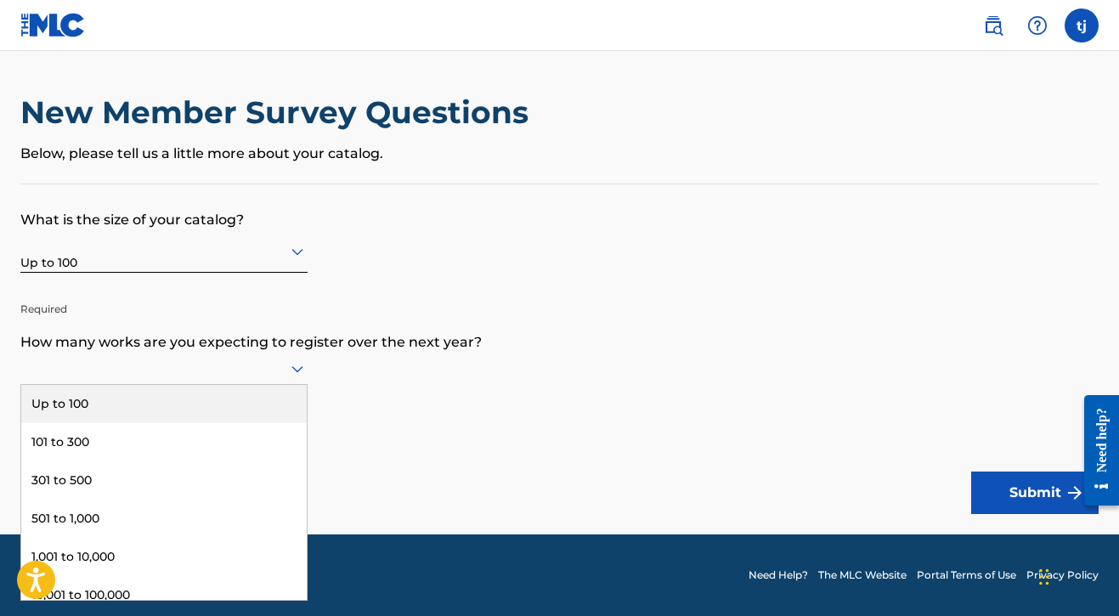
click at [265, 418] on div "Up to 100" at bounding box center [164, 404] width 286 height 38
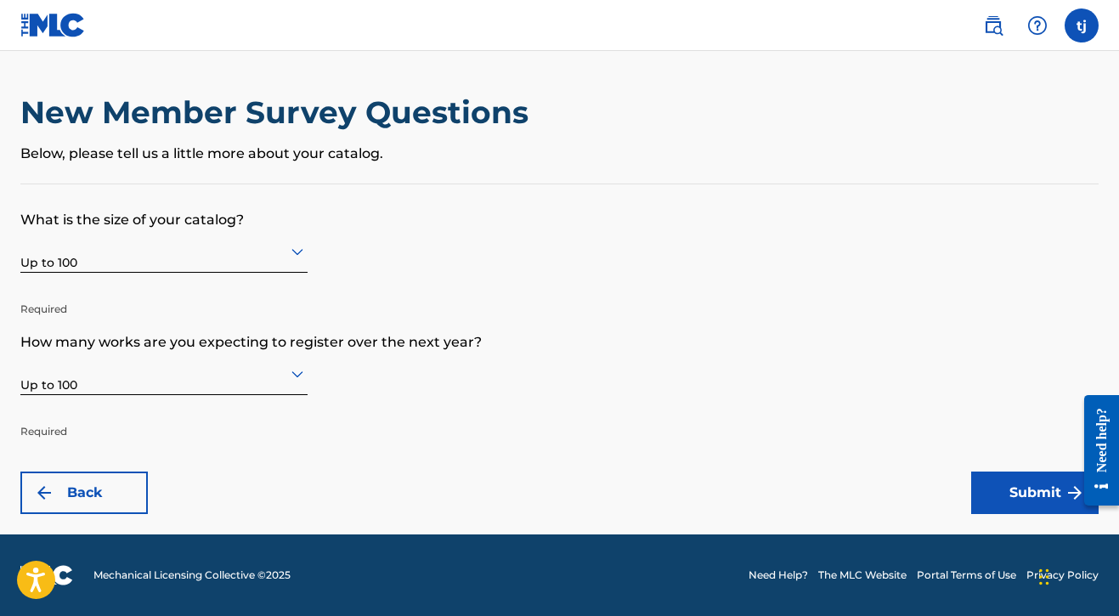
scroll to position [0, 0]
click at [1024, 495] on button "Submit" at bounding box center [1035, 493] width 127 height 42
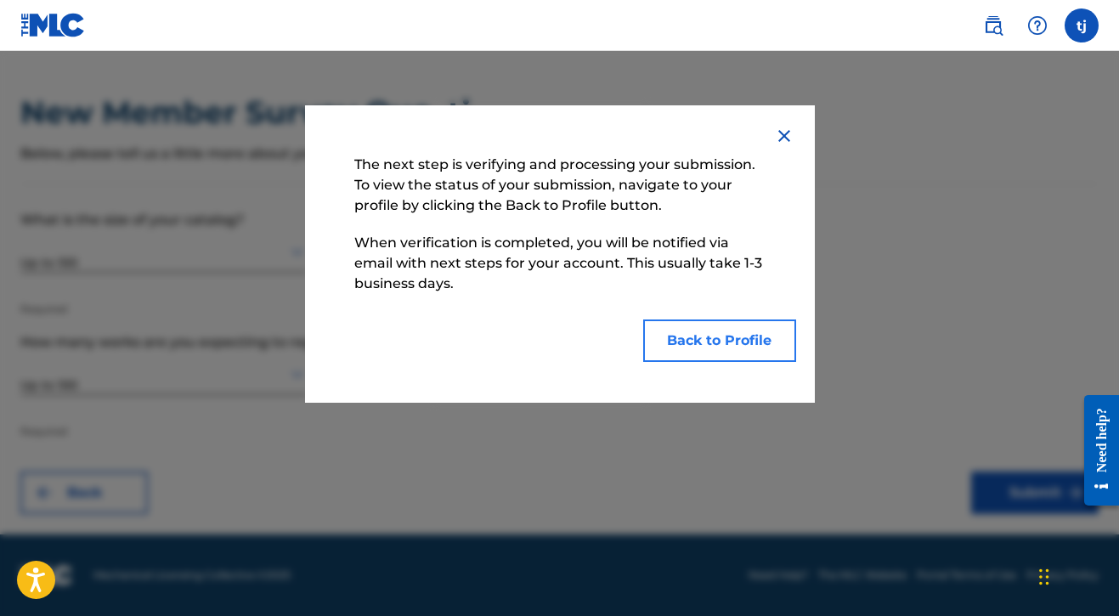
click at [739, 358] on button "Back to Profile" at bounding box center [719, 341] width 153 height 42
